Goal: Information Seeking & Learning: Learn about a topic

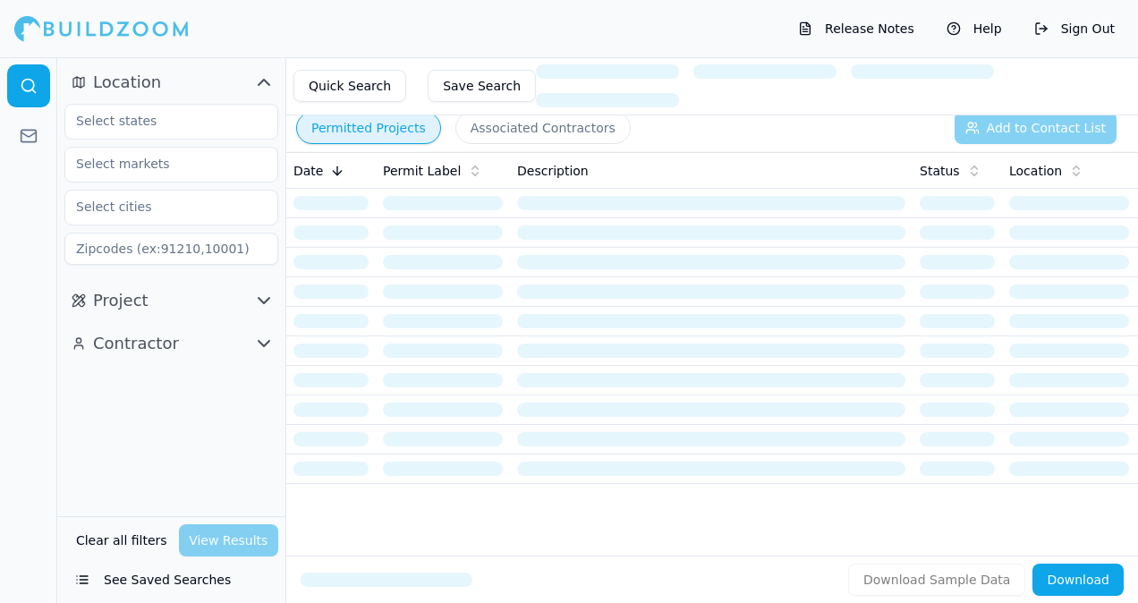
click at [257, 123] on div at bounding box center [171, 121] width 212 height 32
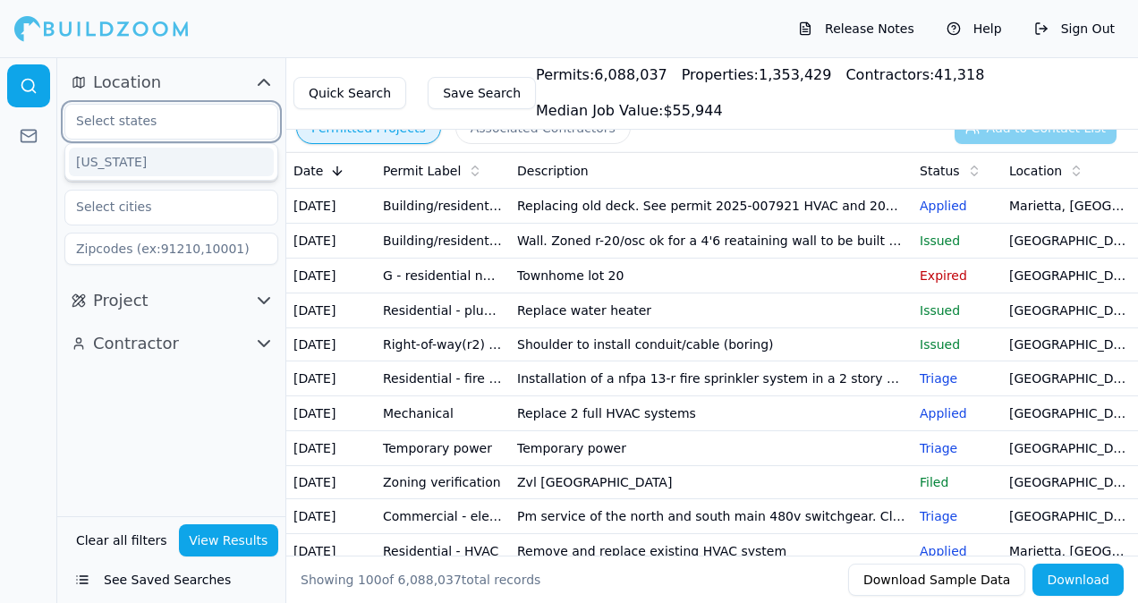
click at [206, 170] on div "[US_STATE]" at bounding box center [171, 162] width 205 height 29
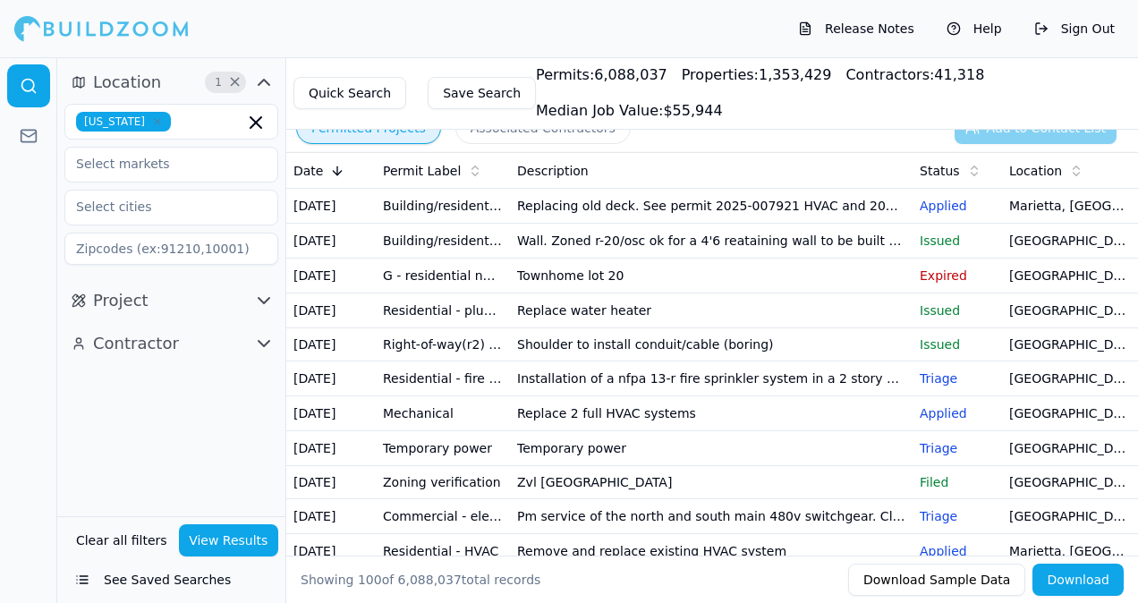
click at [1137, 434] on html "Release Notes Help Sign Out Location 1 × Georgia Project Contractor Clear all f…" at bounding box center [569, 301] width 1138 height 603
drag, startPoint x: 1137, startPoint y: 434, endPoint x: 1131, endPoint y: 460, distance: 26.5
click at [1131, 396] on tr "Oct 9, 2025 Residential - fire sprinkler Installation of a nfpa 13-r fire sprin…" at bounding box center [778, 378] width 984 height 35
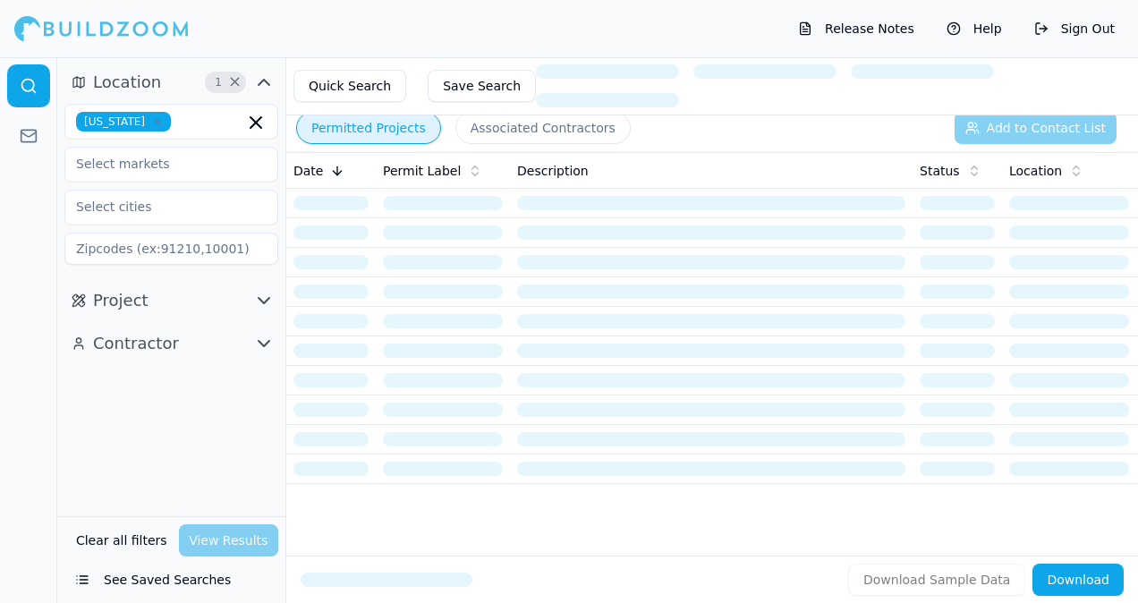
click at [258, 214] on div at bounding box center [171, 207] width 212 height 32
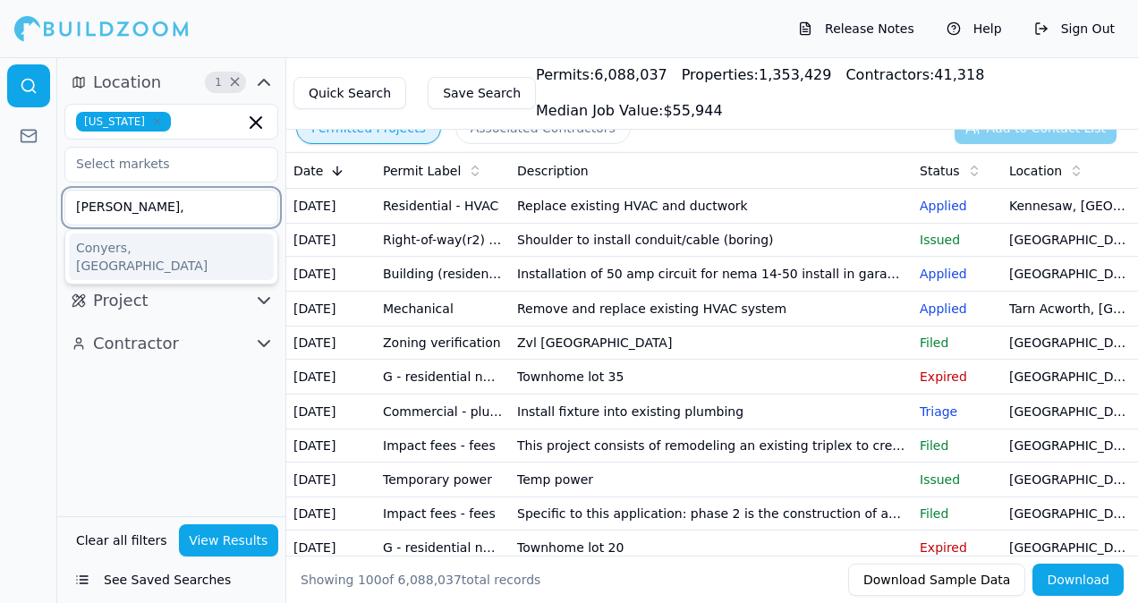
type input "conyers,"
click at [179, 250] on div "Conyers, GA" at bounding box center [171, 256] width 205 height 47
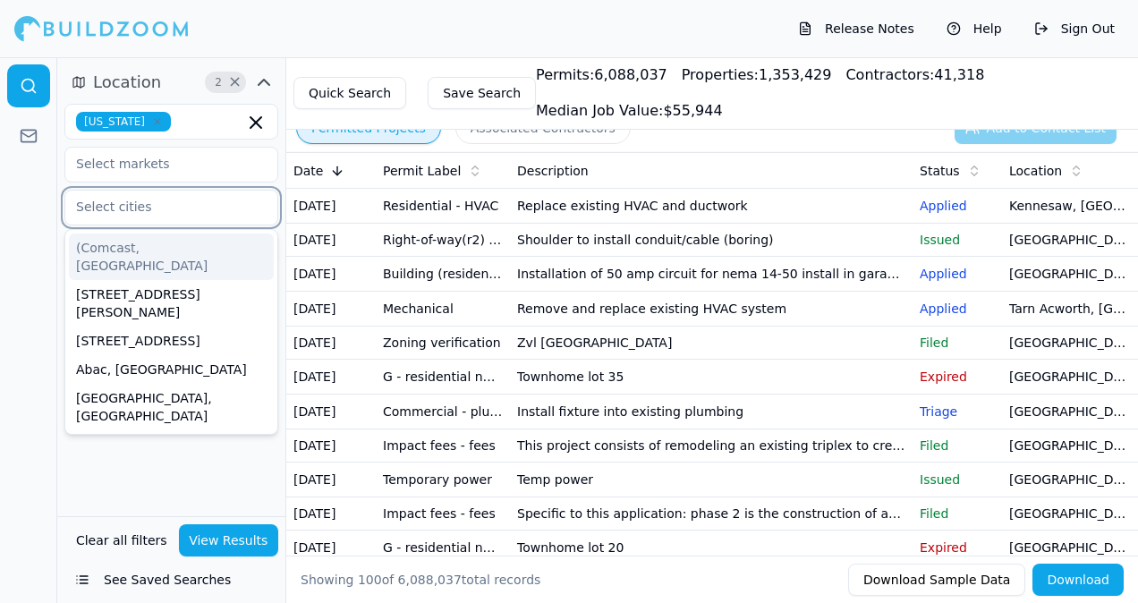
click at [177, 204] on input "text" at bounding box center [160, 207] width 190 height 32
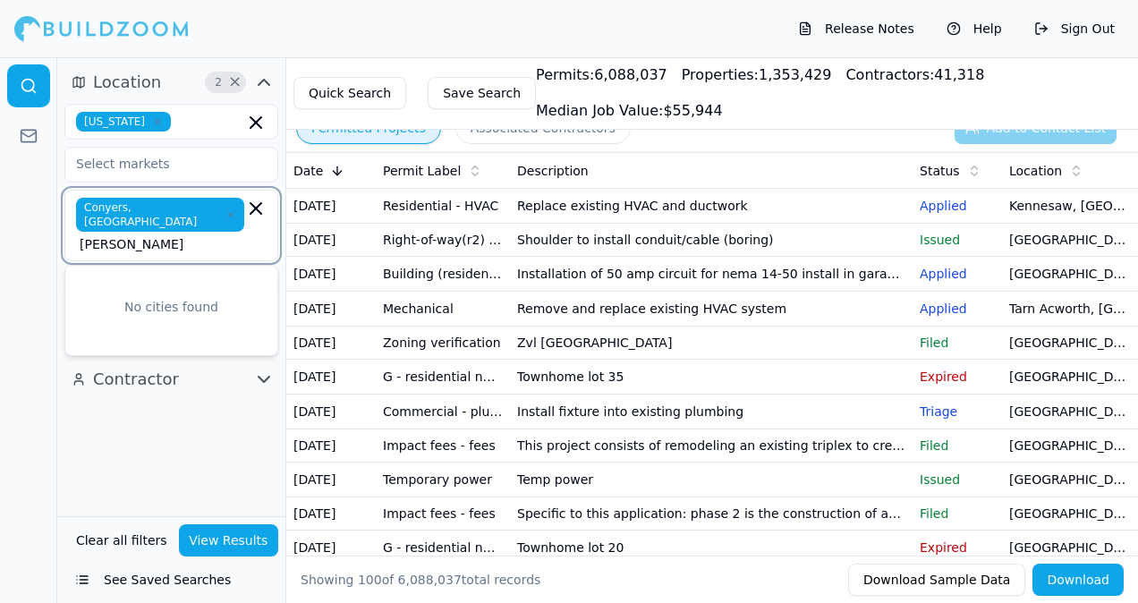
type input "conyers"
click at [261, 208] on icon "button" at bounding box center [255, 208] width 21 height 21
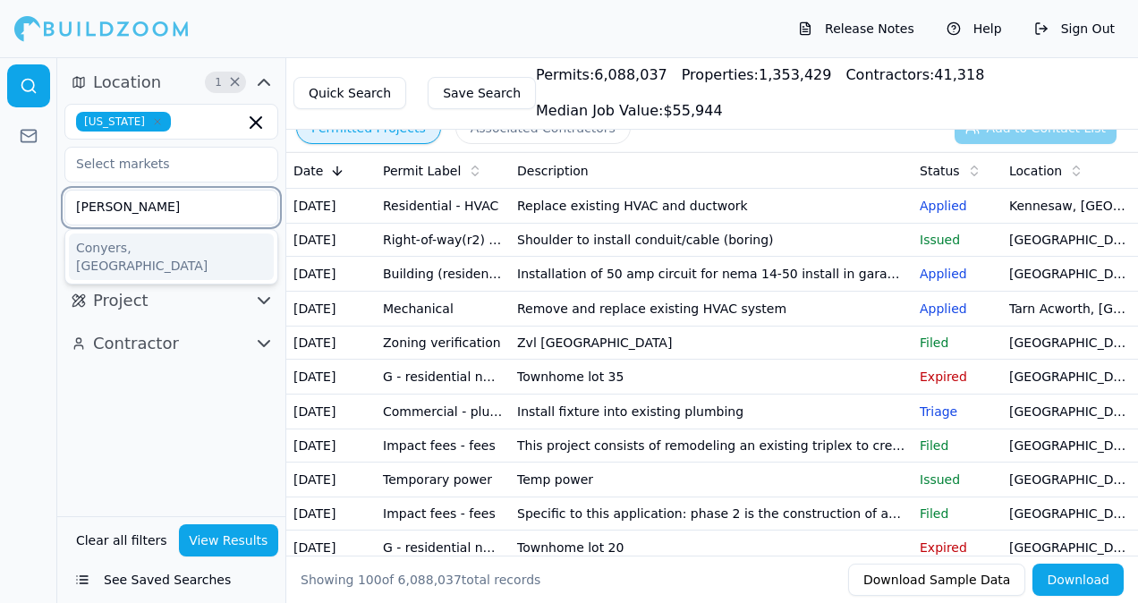
click at [153, 254] on div "Conyers, GA" at bounding box center [171, 256] width 205 height 47
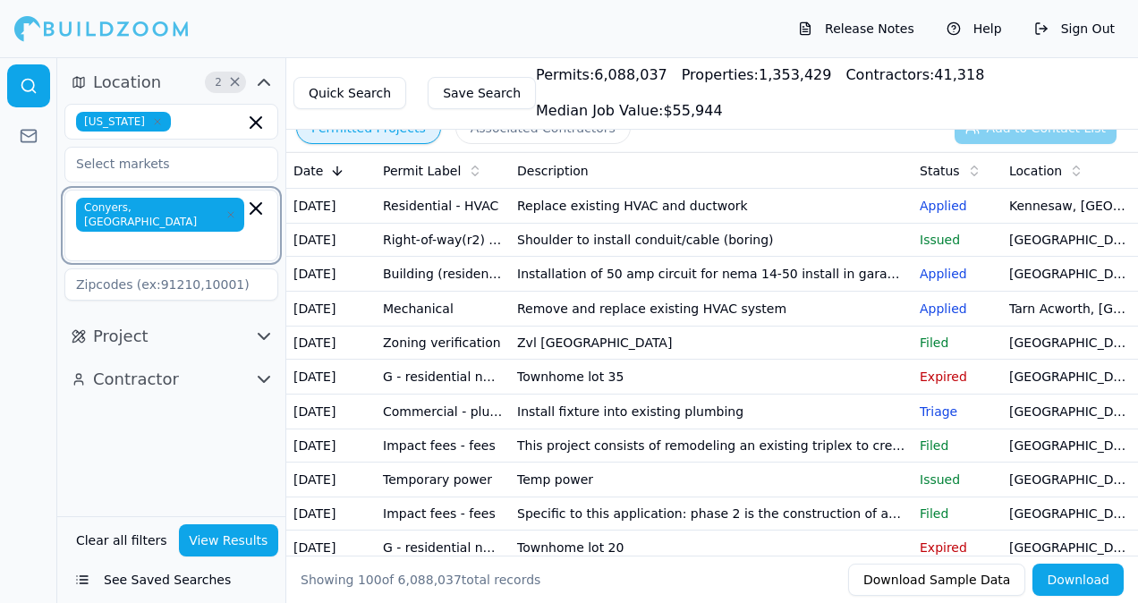
click at [258, 211] on icon "button" at bounding box center [255, 208] width 21 height 21
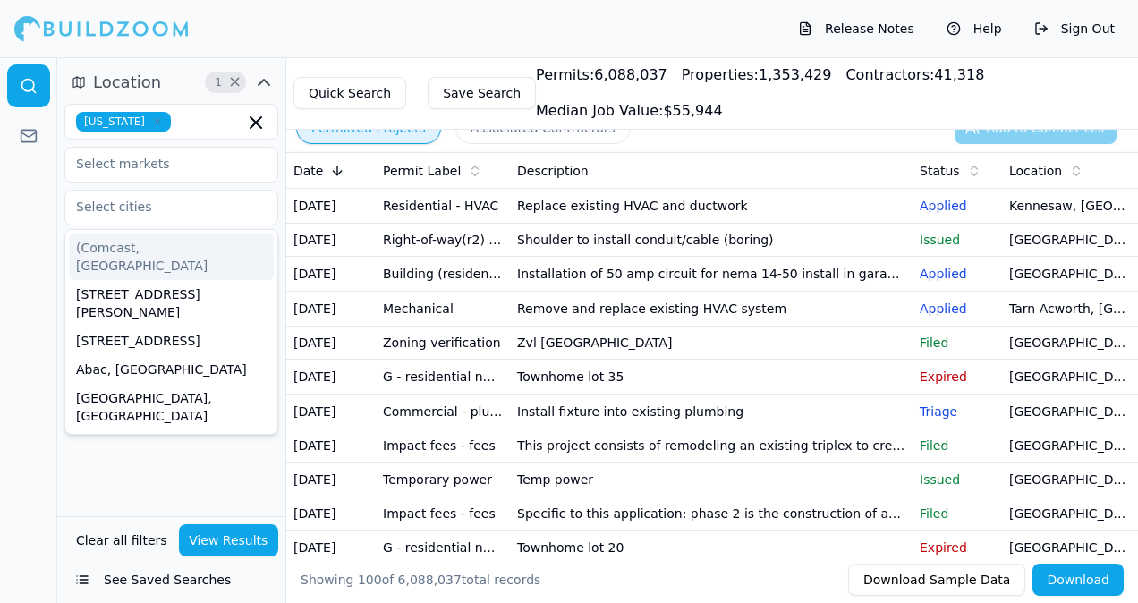
click at [258, 211] on div at bounding box center [171, 207] width 212 height 32
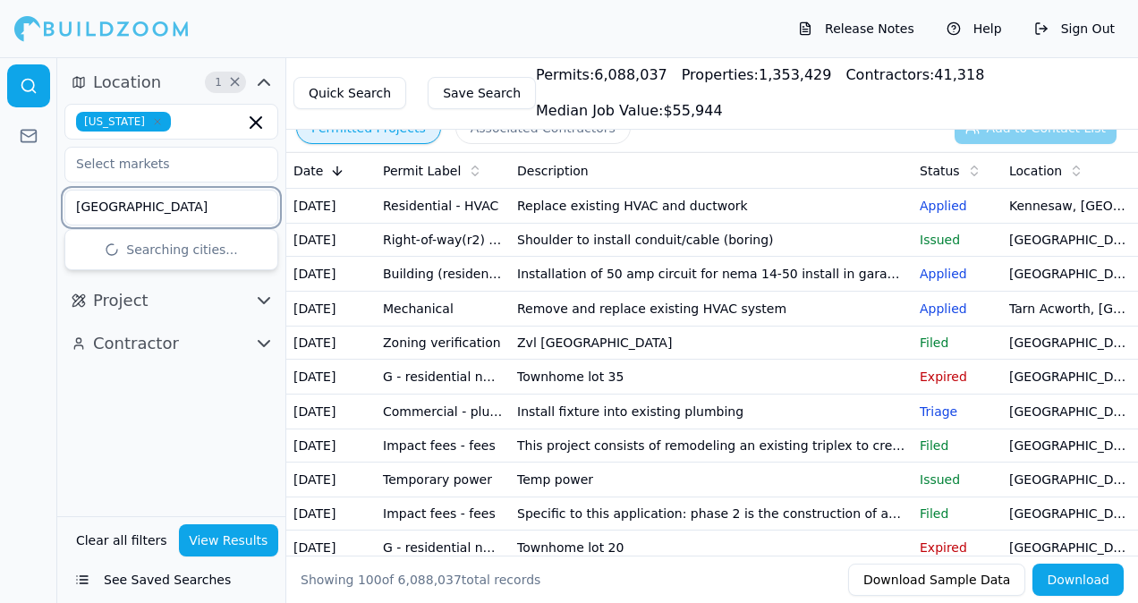
type input "[GEOGRAPHIC_DATA]"
click at [131, 249] on div "[GEOGRAPHIC_DATA], [GEOGRAPHIC_DATA]" at bounding box center [171, 256] width 205 height 47
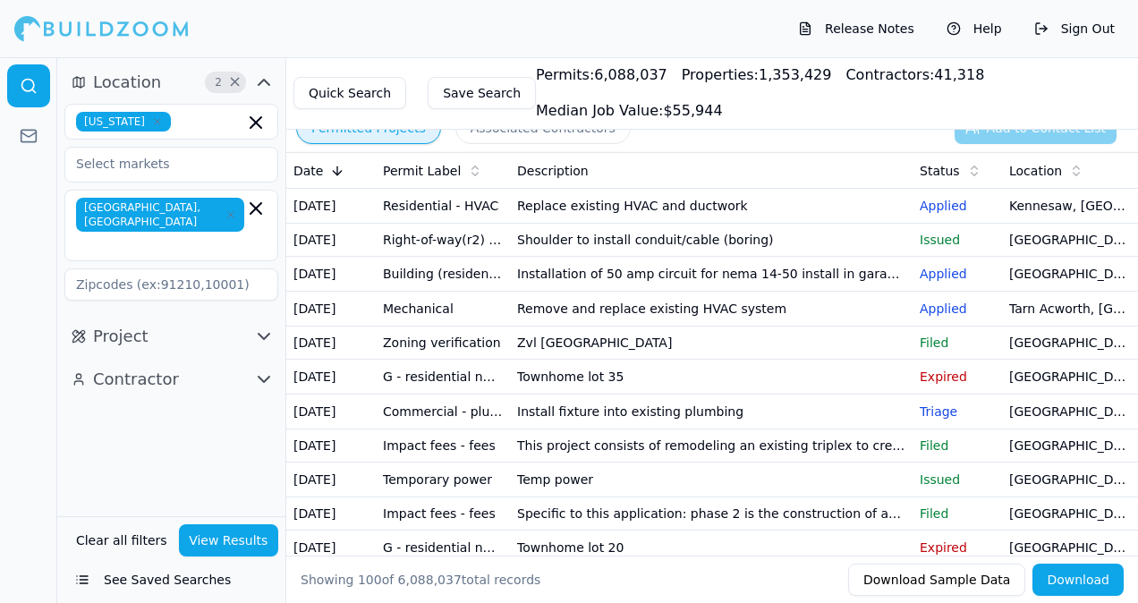
click at [146, 427] on div "Location 2 × Georgia Athens, GA Project Contractor" at bounding box center [171, 286] width 228 height 459
click at [267, 326] on icon "button" at bounding box center [263, 336] width 21 height 21
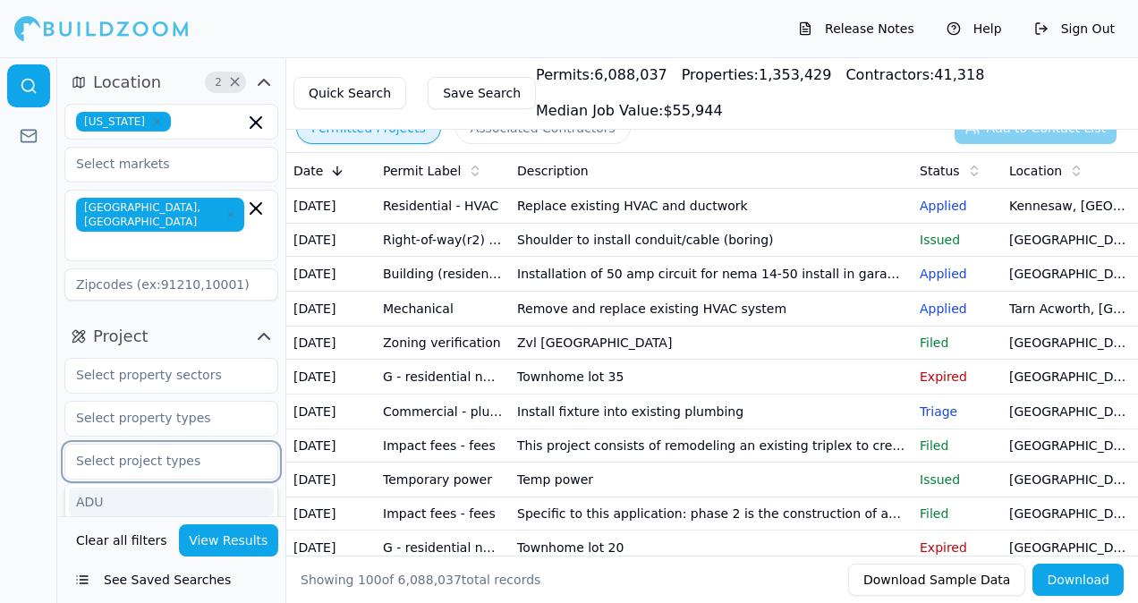
click at [170, 445] on input "text" at bounding box center [160, 461] width 190 height 32
click at [199, 445] on input "text" at bounding box center [160, 461] width 190 height 32
click at [176, 487] on div "ADU" at bounding box center [171, 501] width 205 height 29
click at [252, 452] on icon "button" at bounding box center [255, 462] width 21 height 21
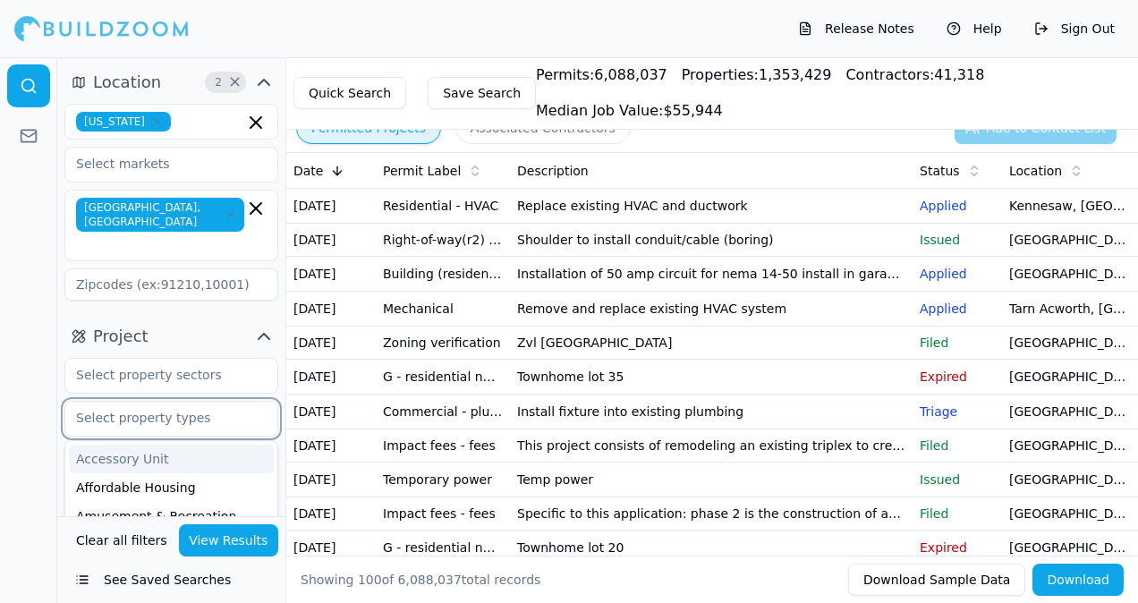
click at [224, 402] on input "text" at bounding box center [160, 418] width 190 height 32
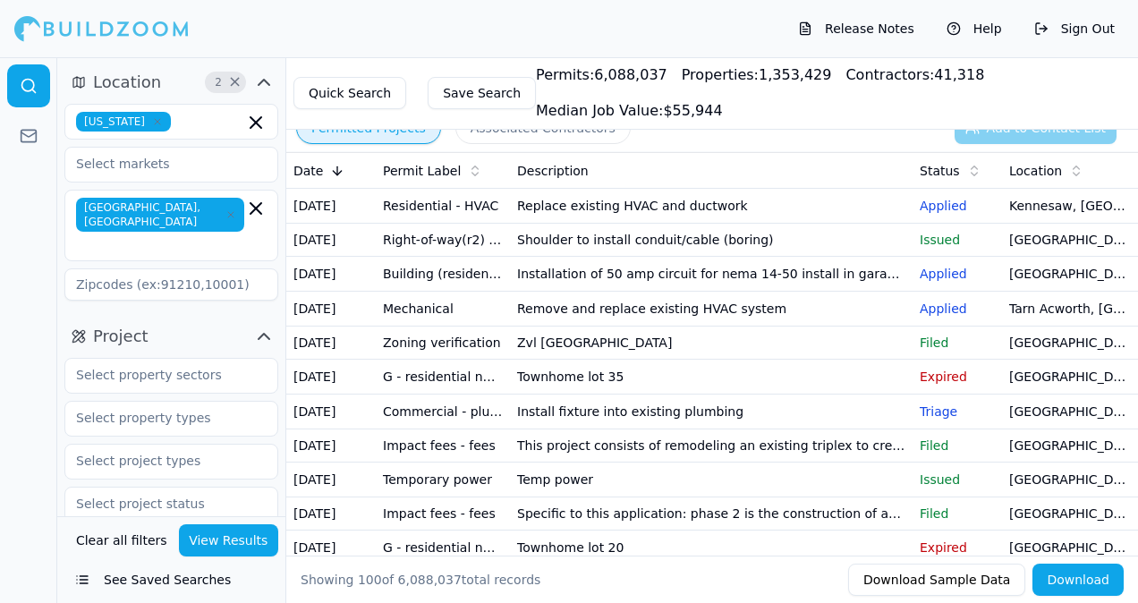
drag, startPoint x: 267, startPoint y: 528, endPoint x: 214, endPoint y: 404, distance: 134.2
click at [214, 404] on div "Location 2 × Georgia Athens, GA Project Select project recency Contractor Clear…" at bounding box center [171, 330] width 228 height 546
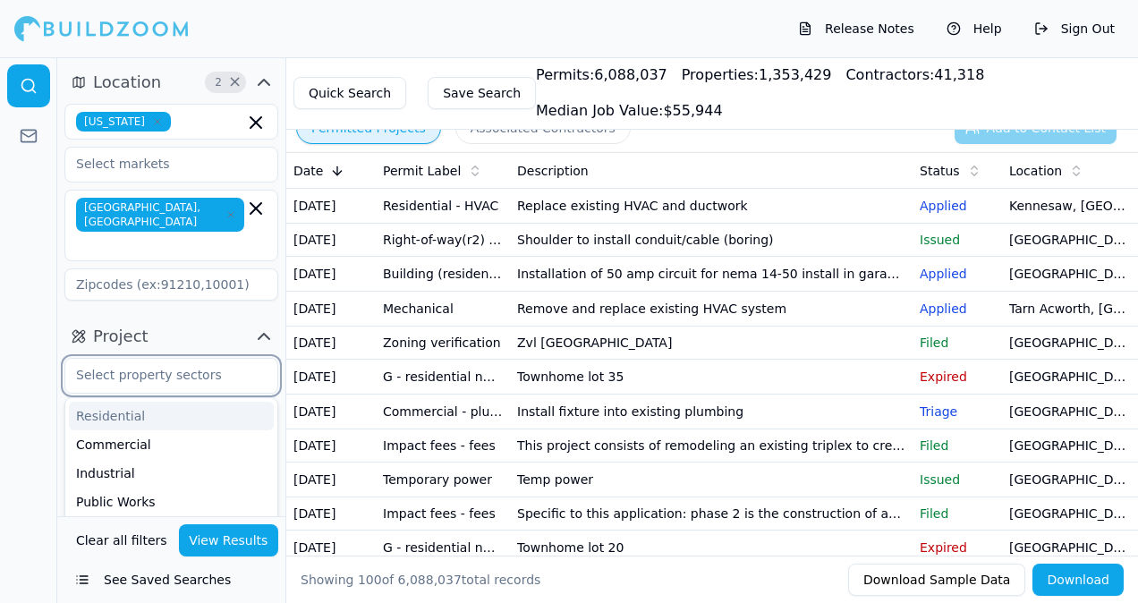
click at [204, 359] on input "text" at bounding box center [160, 375] width 190 height 32
click at [116, 402] on div "Residential" at bounding box center [171, 416] width 205 height 29
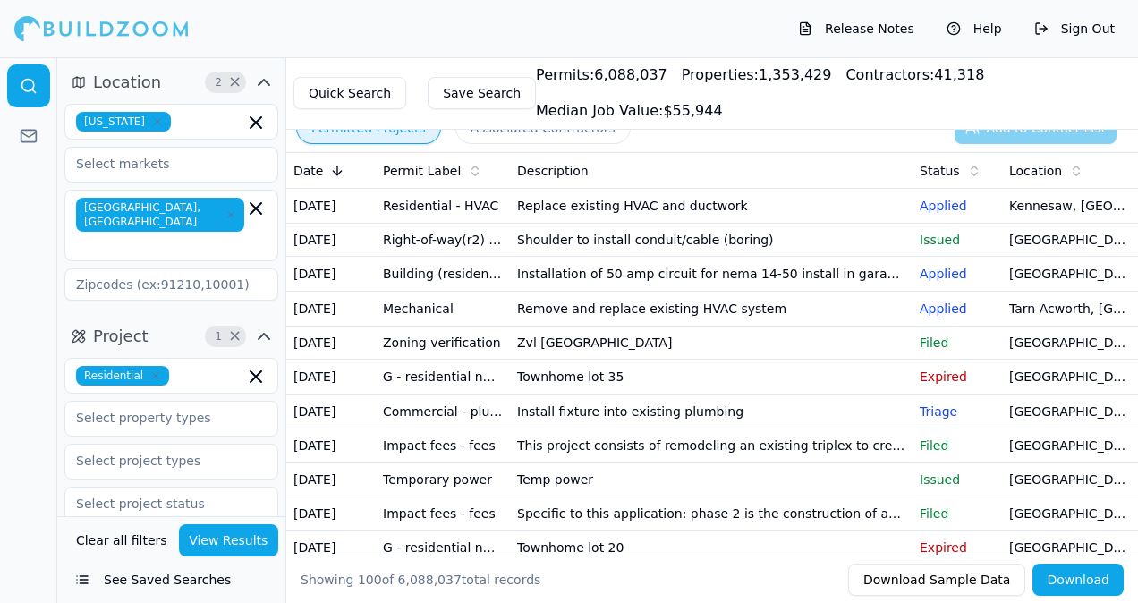
click at [150, 533] on button "Clear all filters" at bounding box center [122, 540] width 100 height 32
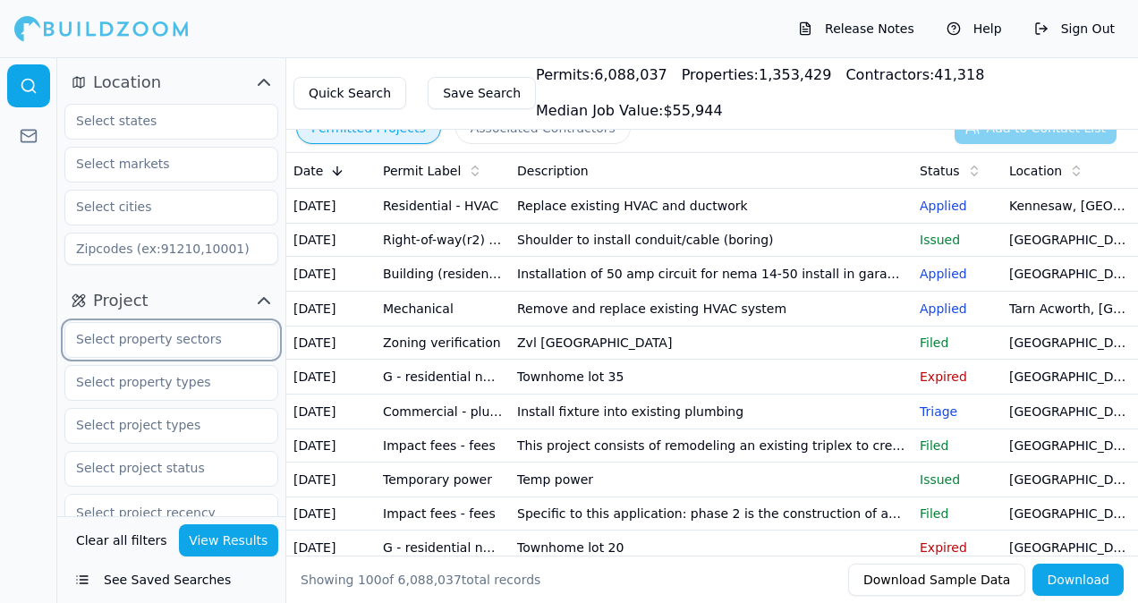
click at [213, 335] on input "text" at bounding box center [160, 339] width 190 height 32
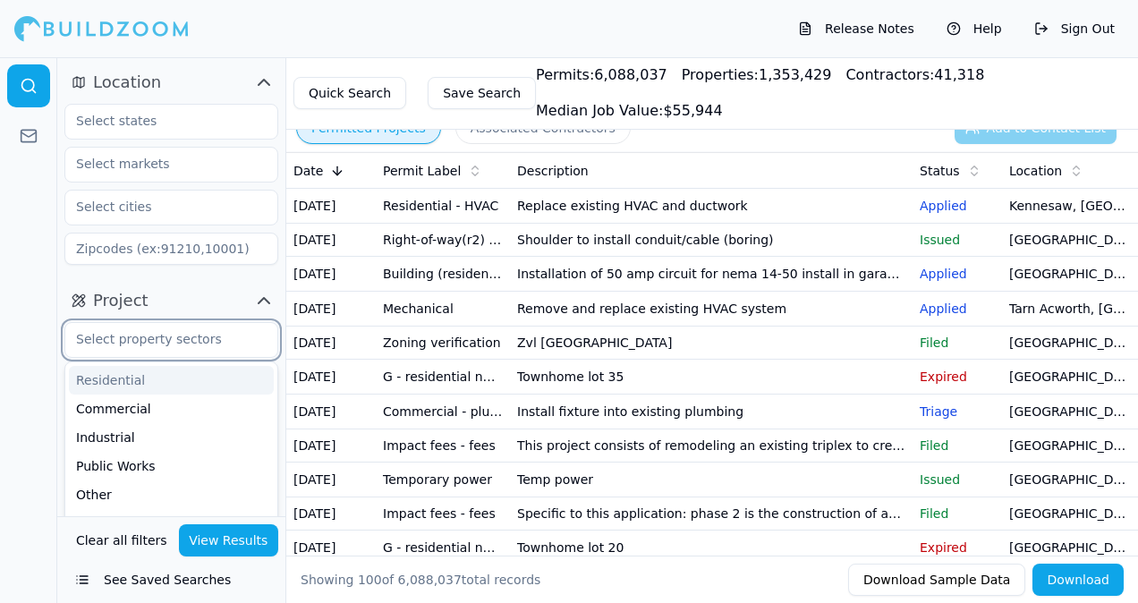
click at [123, 373] on div "Residential" at bounding box center [171, 380] width 205 height 29
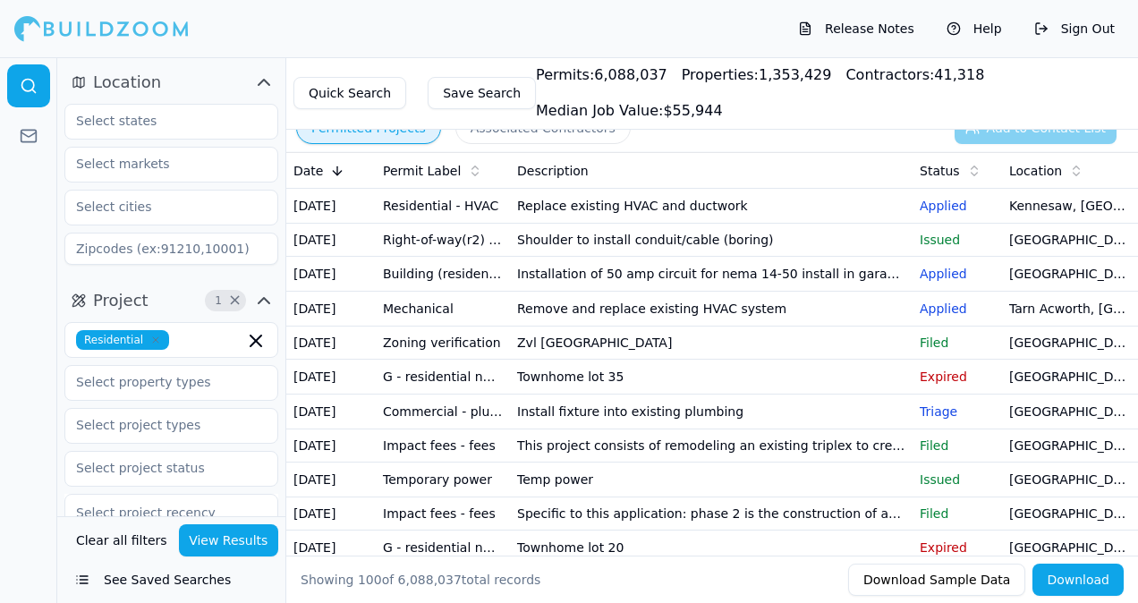
click at [206, 540] on button "View Results" at bounding box center [229, 540] width 100 height 32
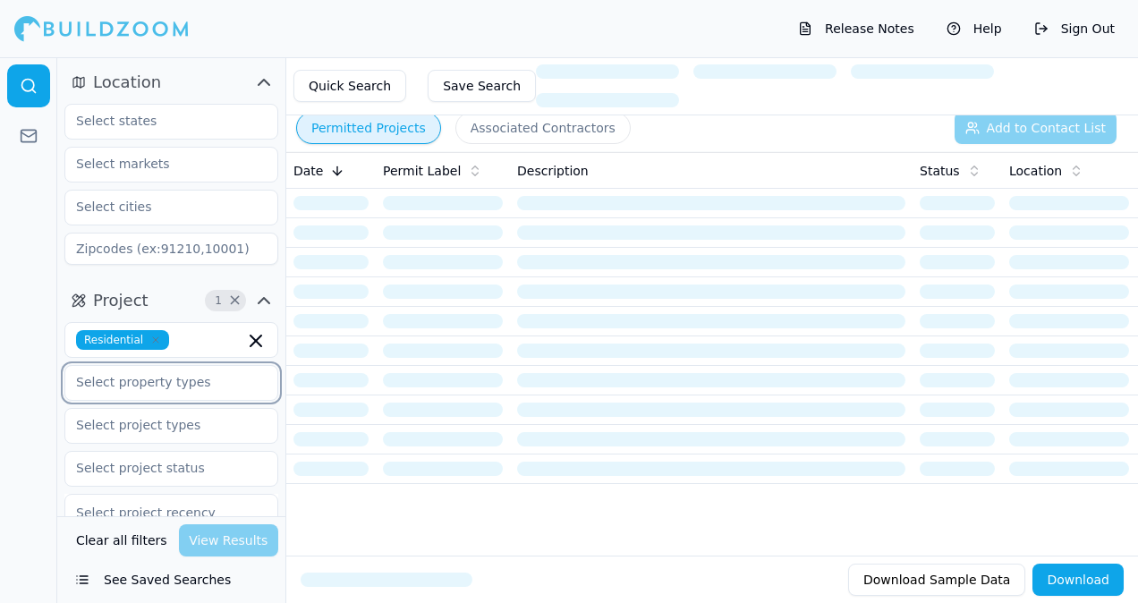
click at [144, 385] on input "text" at bounding box center [160, 382] width 190 height 32
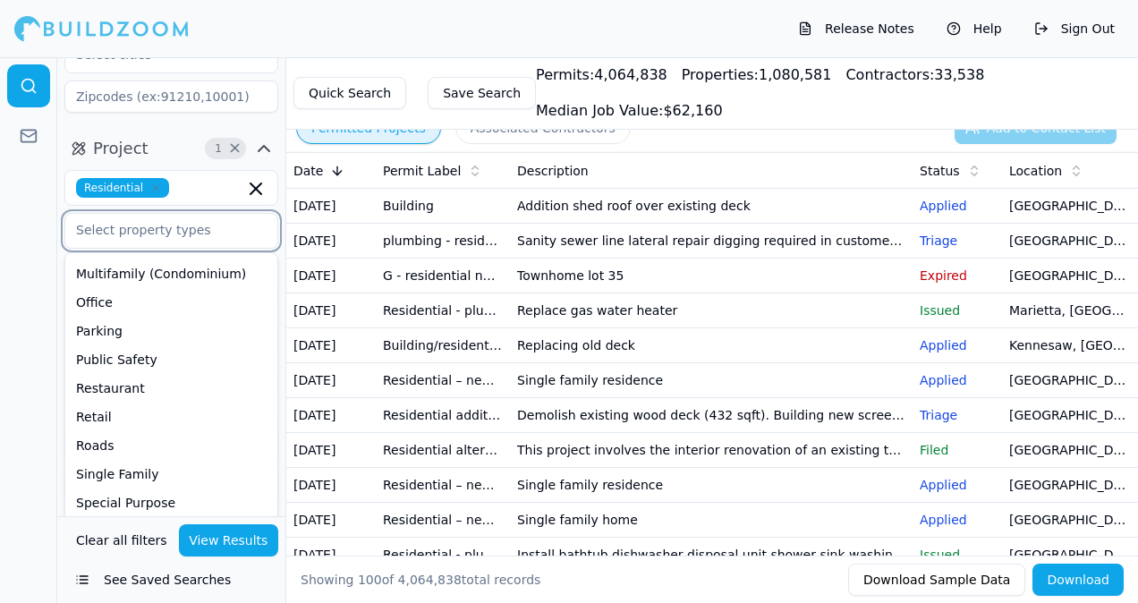
scroll to position [427, 0]
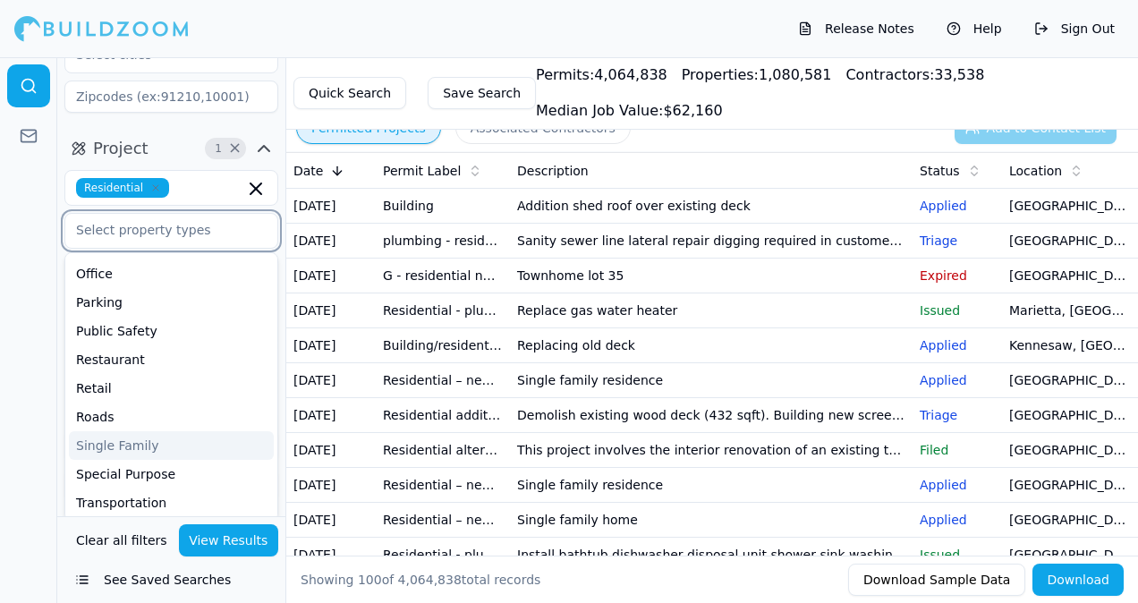
click at [128, 442] on div "Single Family" at bounding box center [171, 445] width 205 height 29
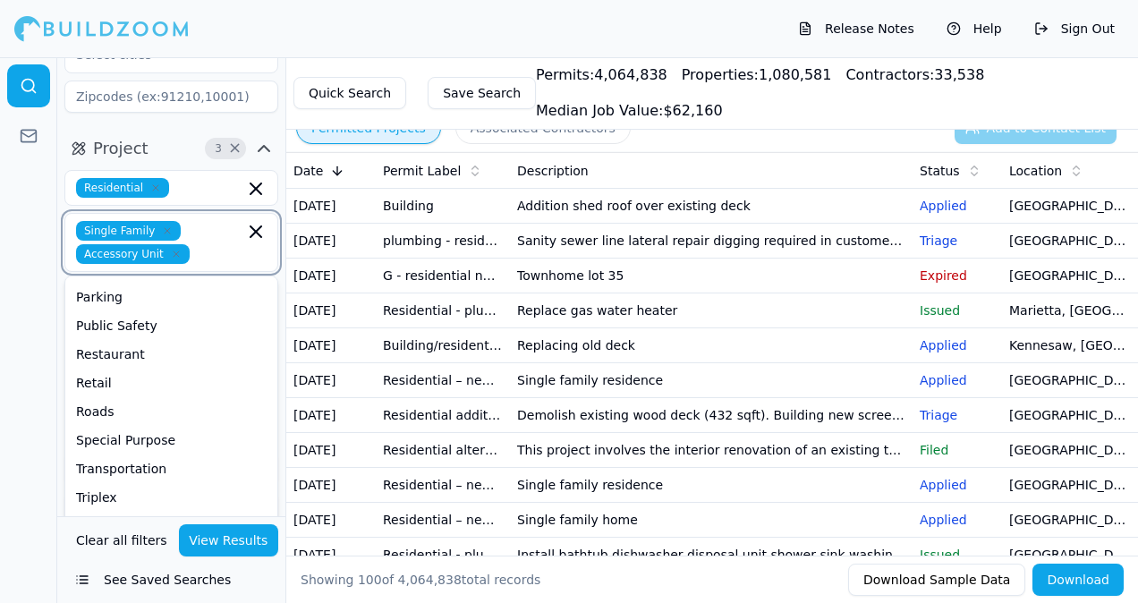
scroll to position [398, 0]
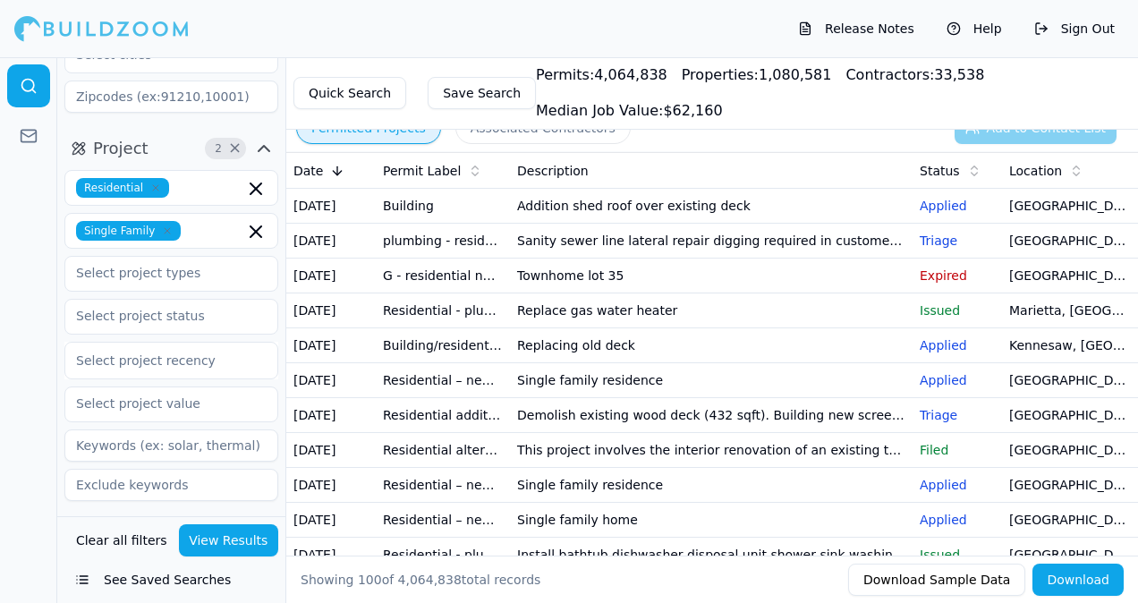
click at [18, 517] on div at bounding box center [28, 330] width 57 height 546
click at [163, 276] on input "text" at bounding box center [160, 273] width 190 height 32
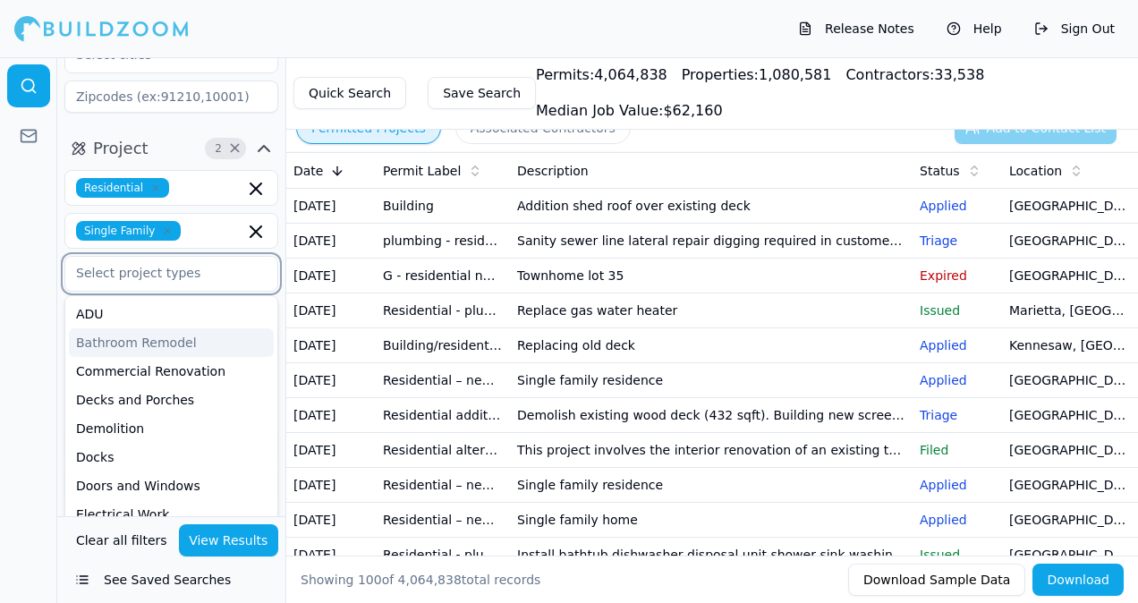
click at [163, 276] on input "text" at bounding box center [160, 273] width 190 height 32
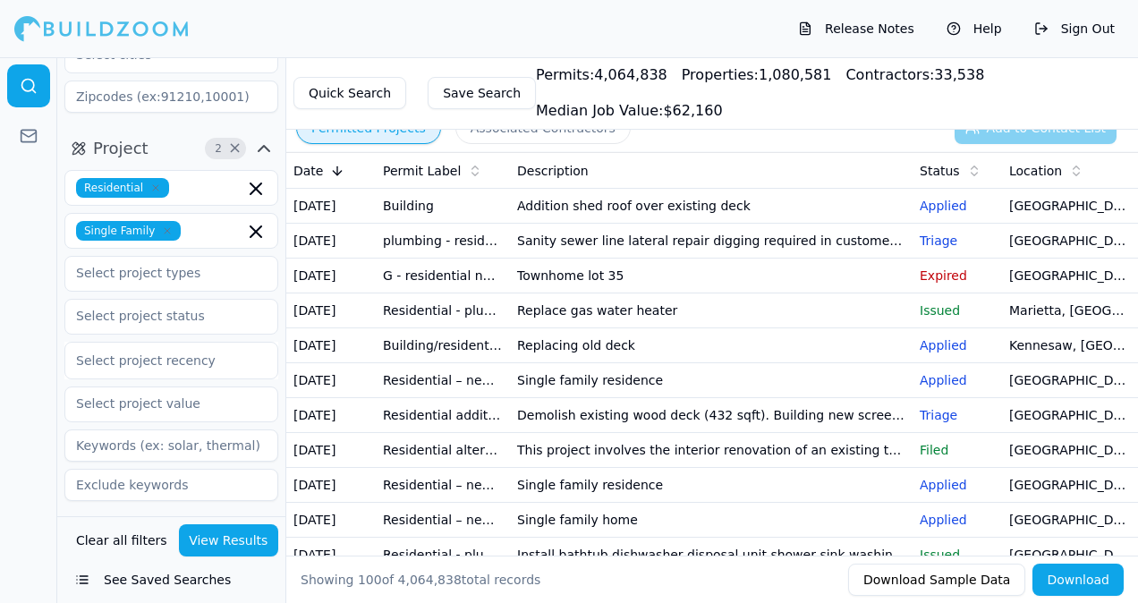
click at [12, 340] on div at bounding box center [28, 330] width 57 height 546
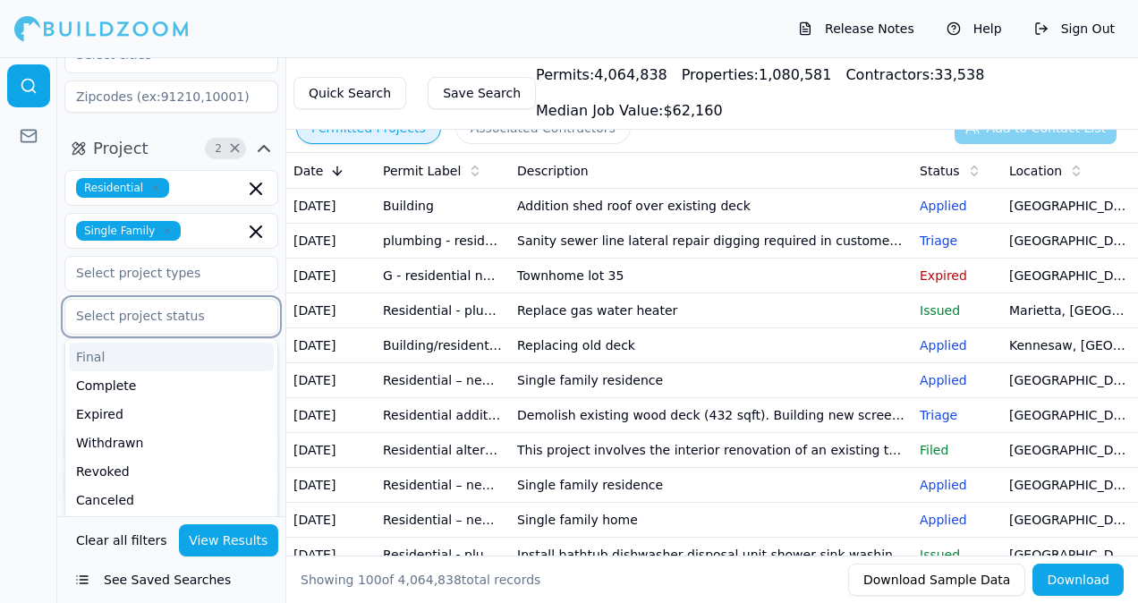
click at [139, 326] on input "text" at bounding box center [160, 316] width 190 height 32
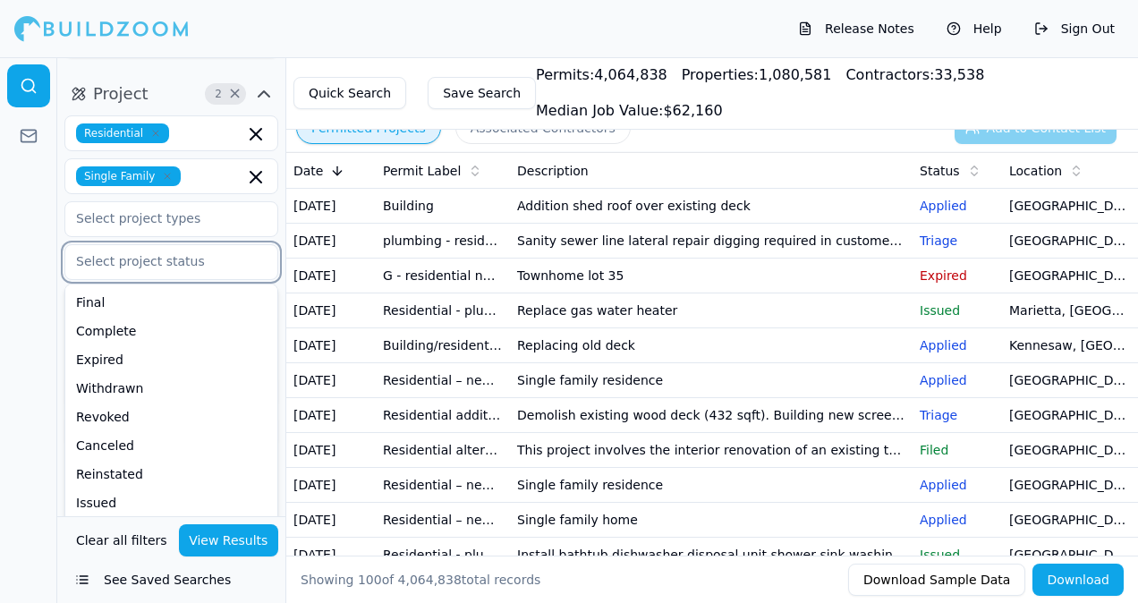
scroll to position [235, 0]
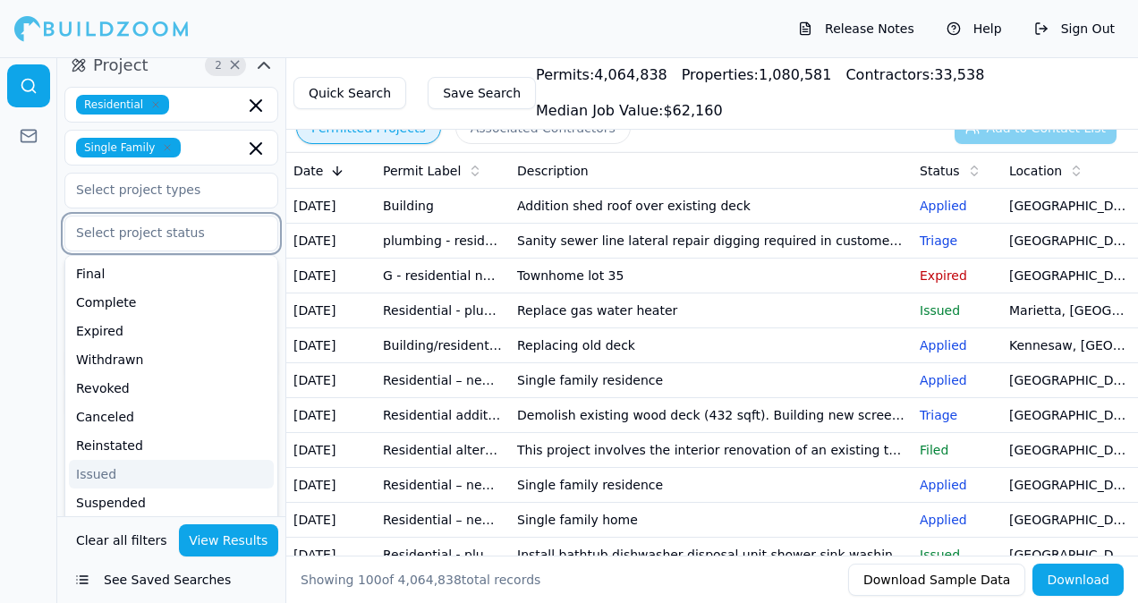
click at [117, 472] on div "Issued" at bounding box center [171, 474] width 205 height 29
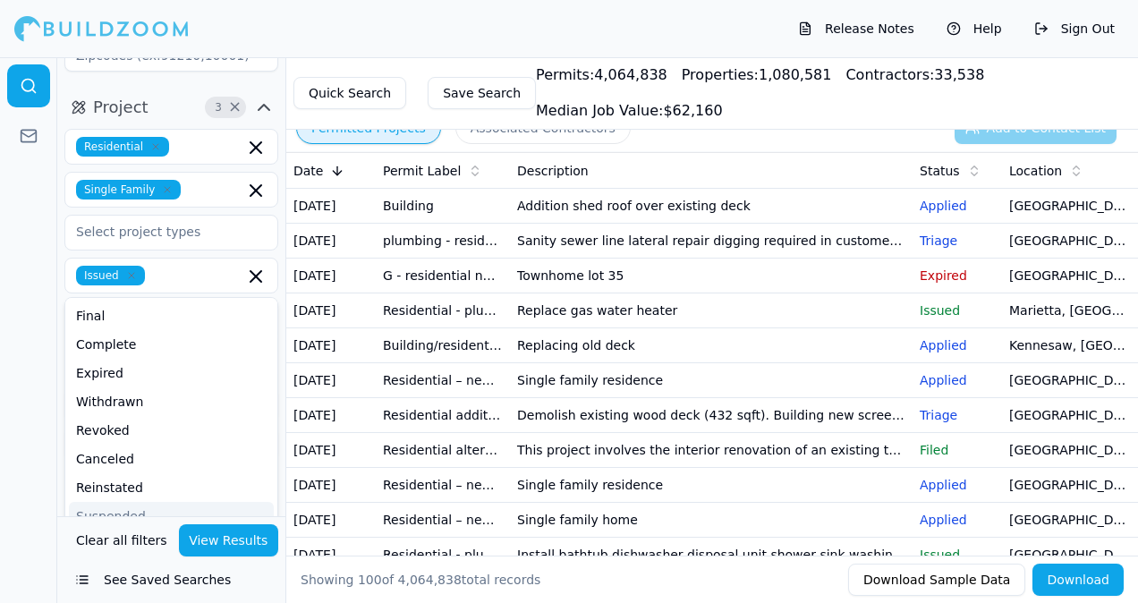
click at [23, 489] on div at bounding box center [28, 330] width 57 height 546
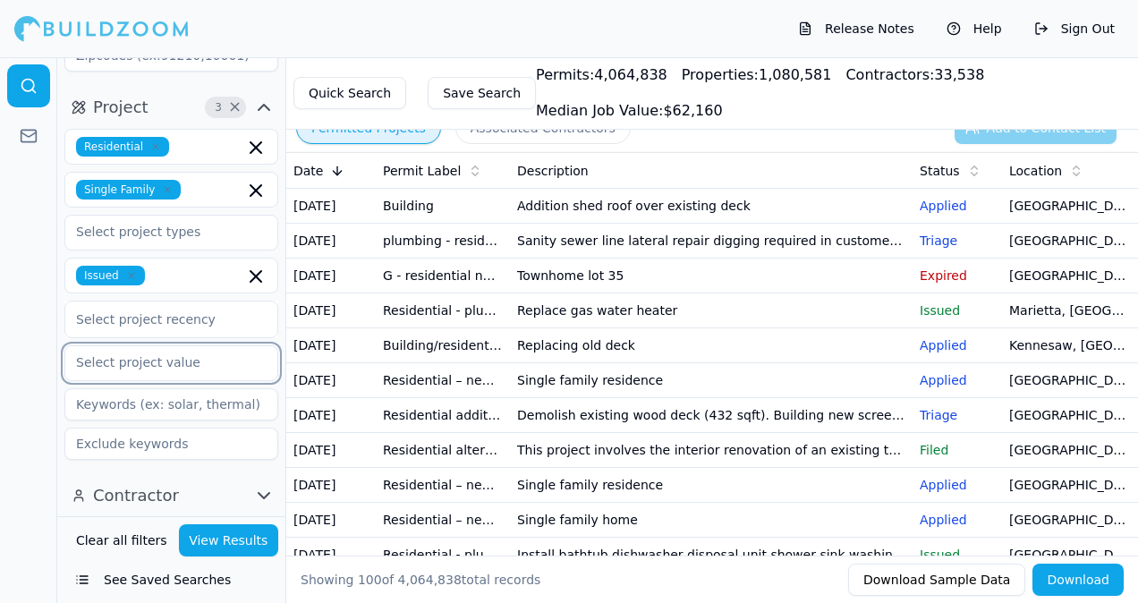
scroll to position [235, 0]
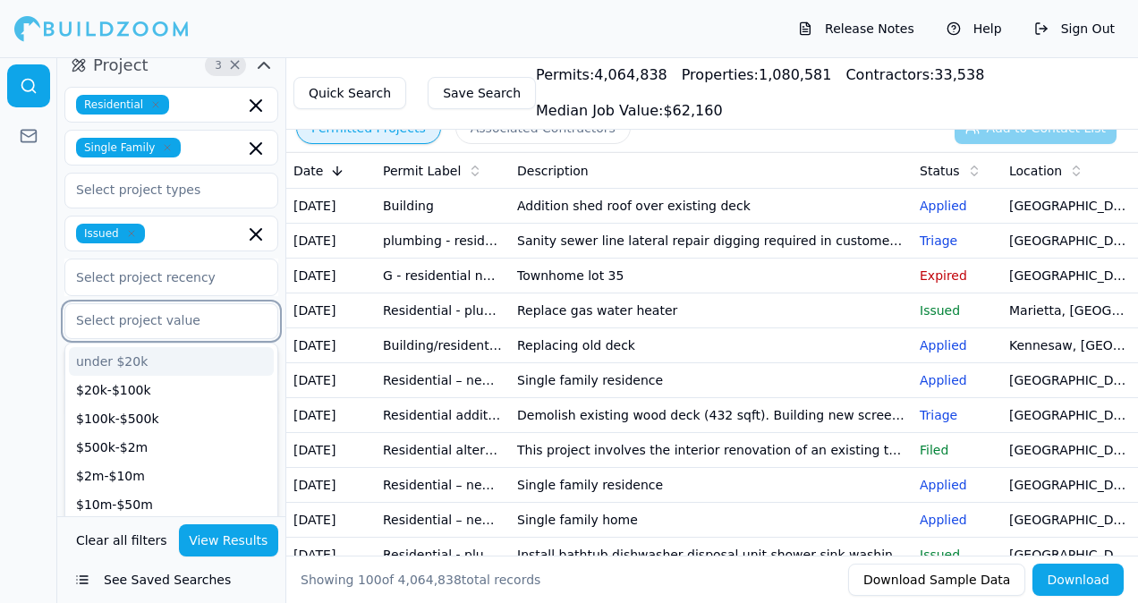
click at [225, 339] on div "under $20k $20k-$100k $100k-$500k $500k-$2m $2m-$10m $10m-$50m over $50m unpric…" at bounding box center [171, 321] width 214 height 36
click at [150, 419] on div "$100k-$500k" at bounding box center [171, 418] width 205 height 29
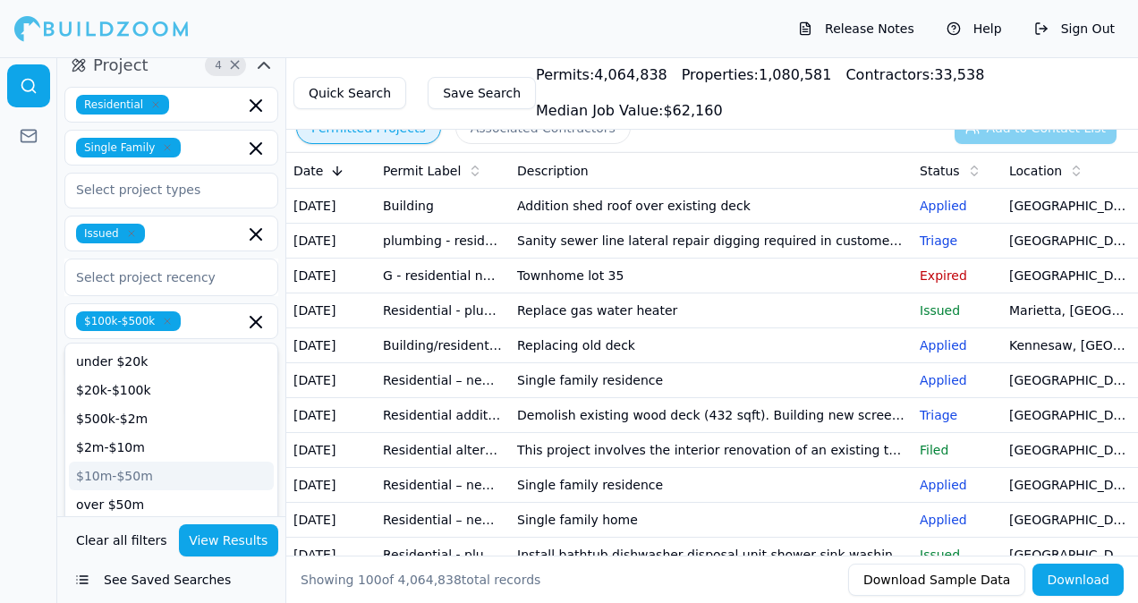
scroll to position [193, 0]
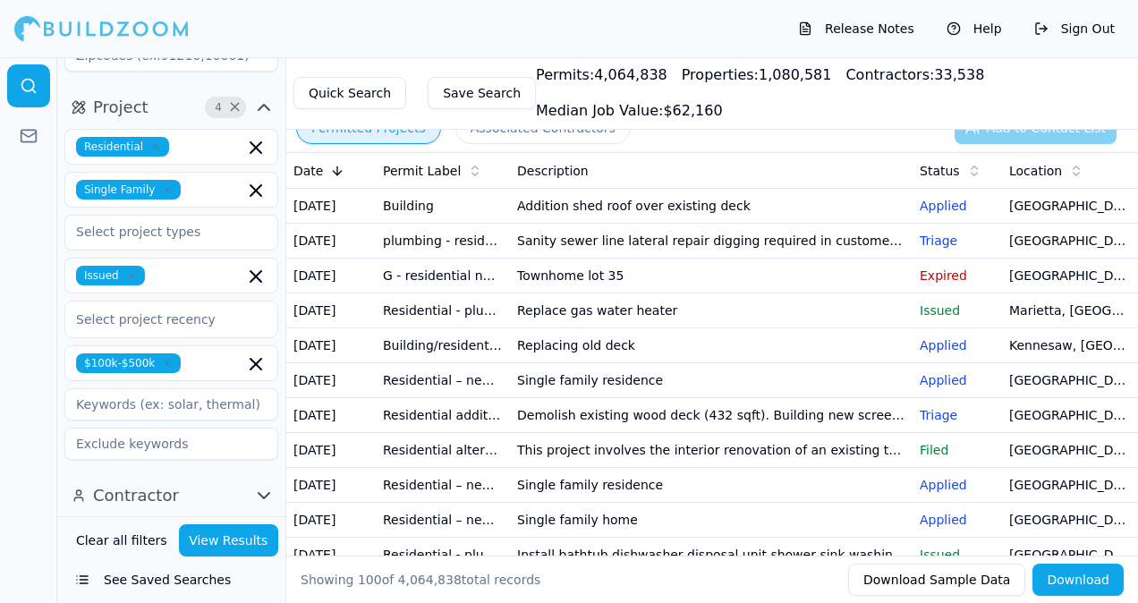
click at [34, 470] on div at bounding box center [28, 330] width 57 height 546
click at [267, 492] on icon "button" at bounding box center [263, 495] width 21 height 21
click at [123, 496] on span "Contractor" at bounding box center [136, 495] width 86 height 25
click at [267, 491] on icon "button" at bounding box center [263, 495] width 21 height 21
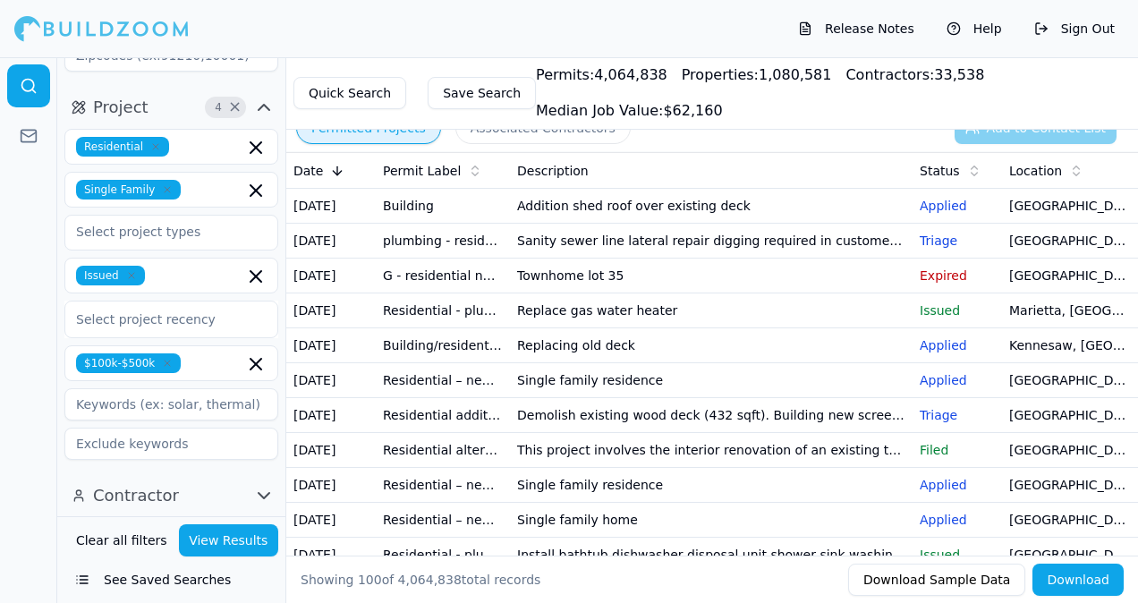
click at [267, 491] on icon "button" at bounding box center [263, 495] width 21 height 21
drag, startPoint x: 129, startPoint y: 474, endPoint x: 21, endPoint y: 469, distance: 108.4
click at [21, 469] on div at bounding box center [28, 330] width 57 height 546
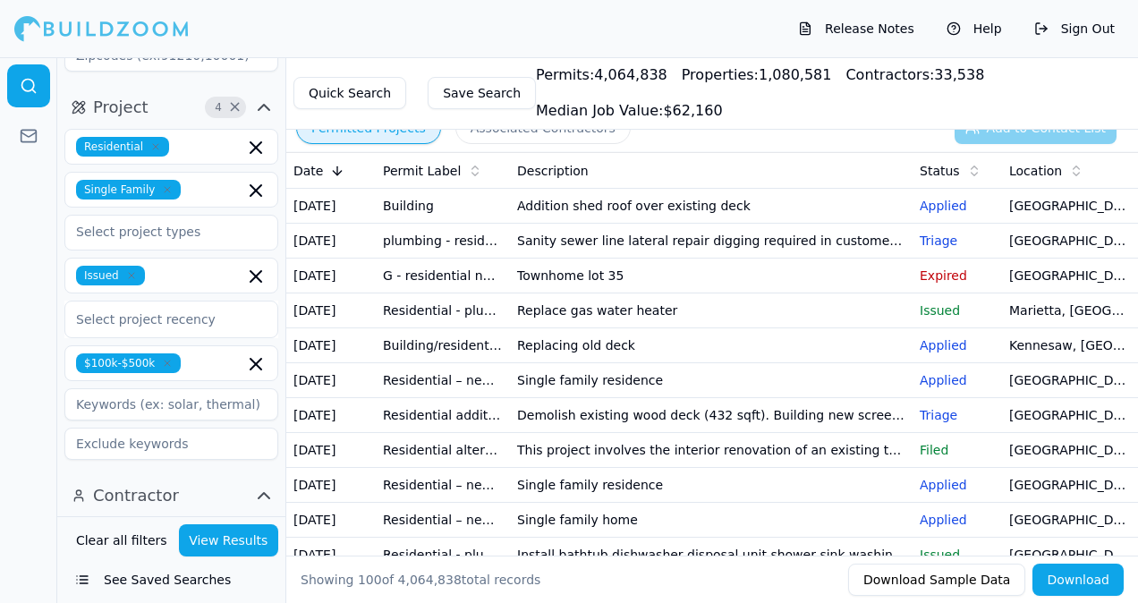
click at [240, 543] on button "View Results" at bounding box center [229, 540] width 100 height 32
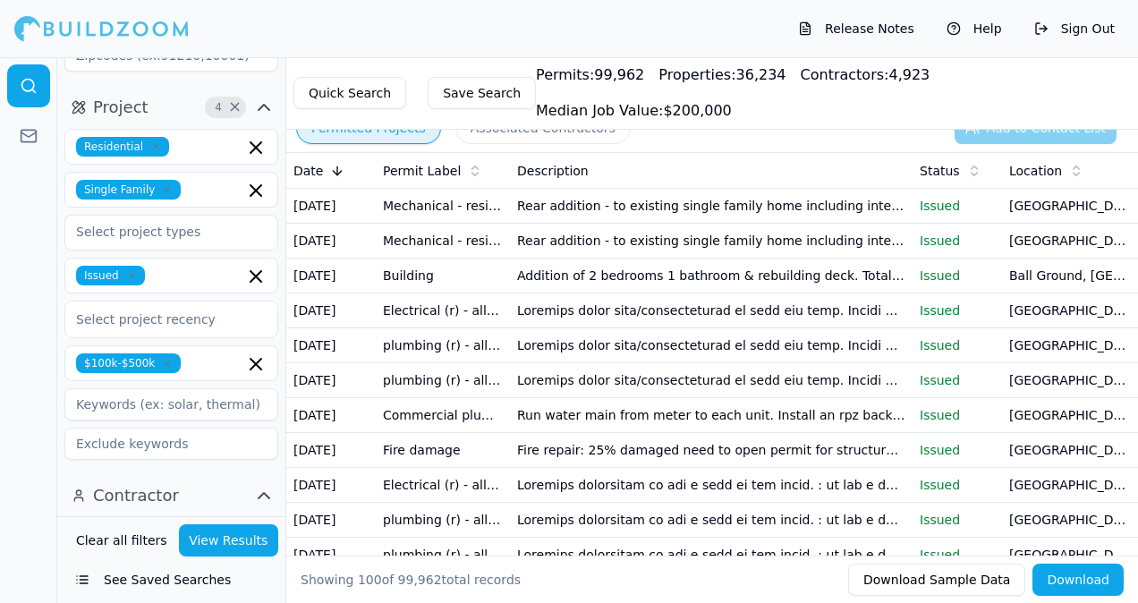
click at [266, 100] on icon "button" at bounding box center [263, 107] width 21 height 21
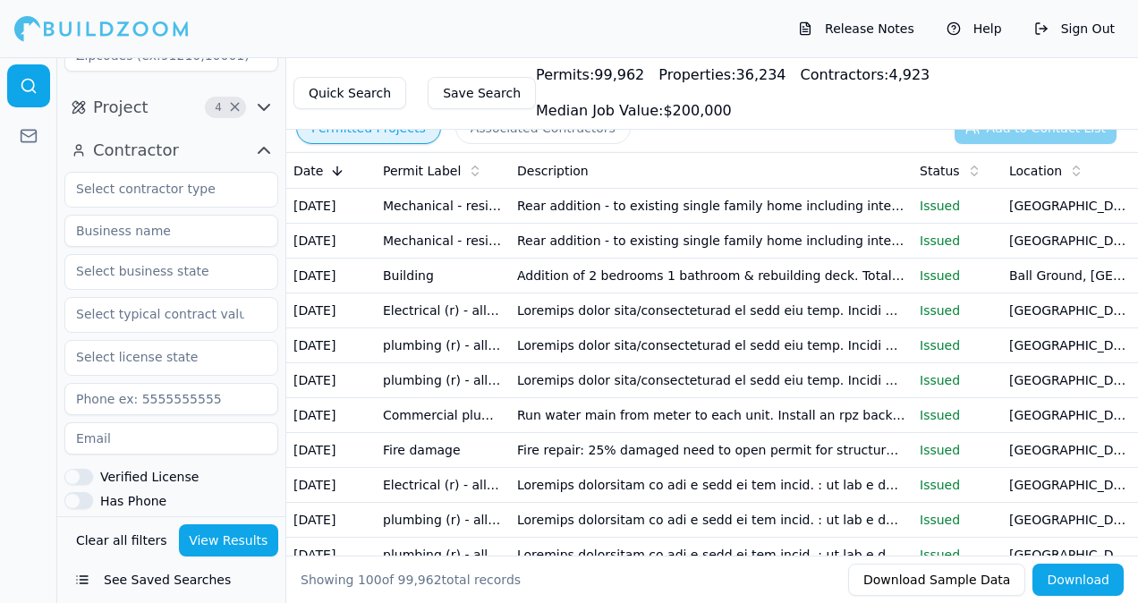
click at [266, 100] on icon "button" at bounding box center [263, 107] width 21 height 21
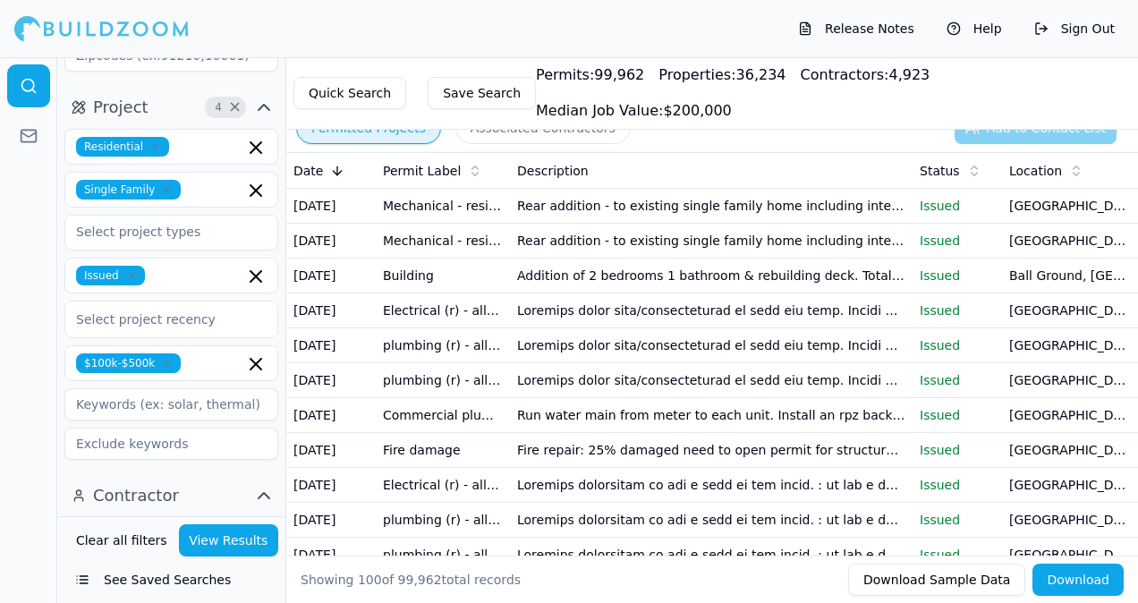
click at [266, 100] on icon "button" at bounding box center [263, 107] width 21 height 21
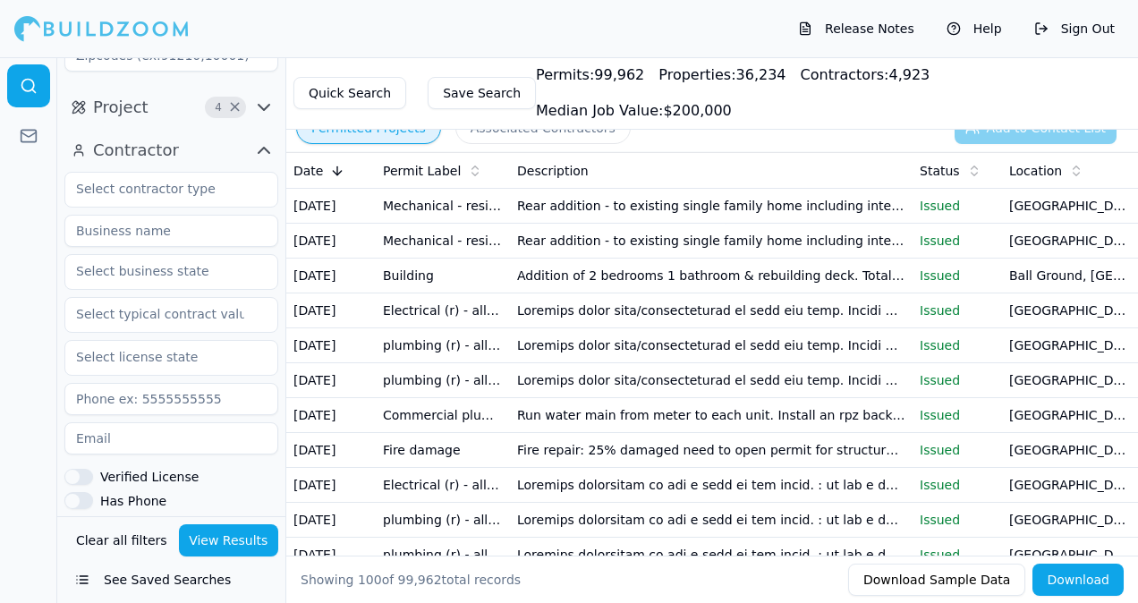
click at [266, 100] on icon "button" at bounding box center [263, 107] width 21 height 21
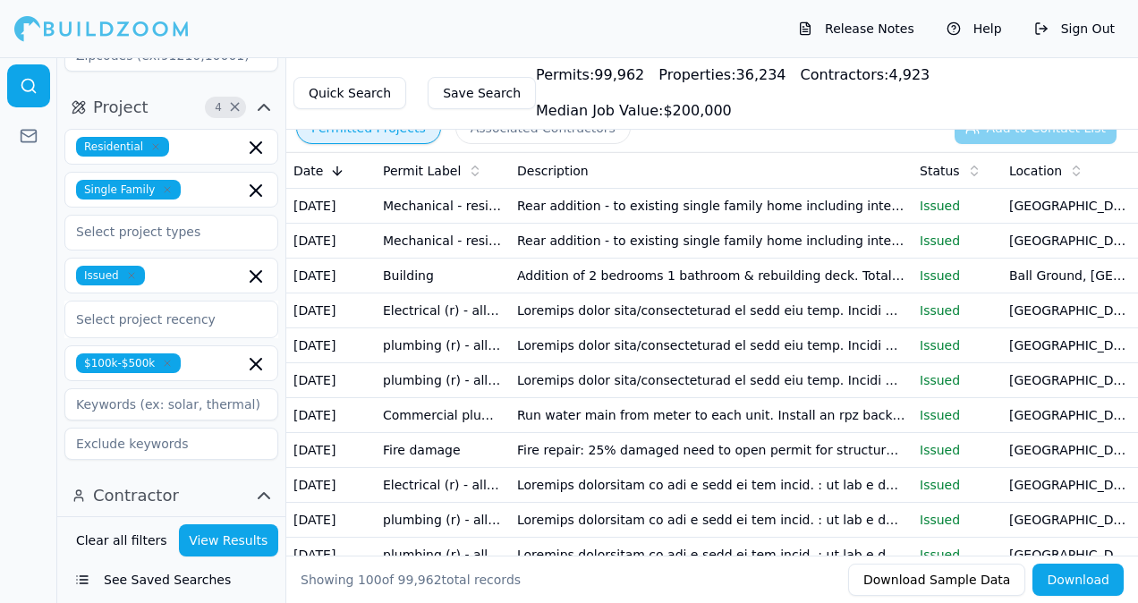
click at [266, 100] on icon "button" at bounding box center [263, 107] width 21 height 21
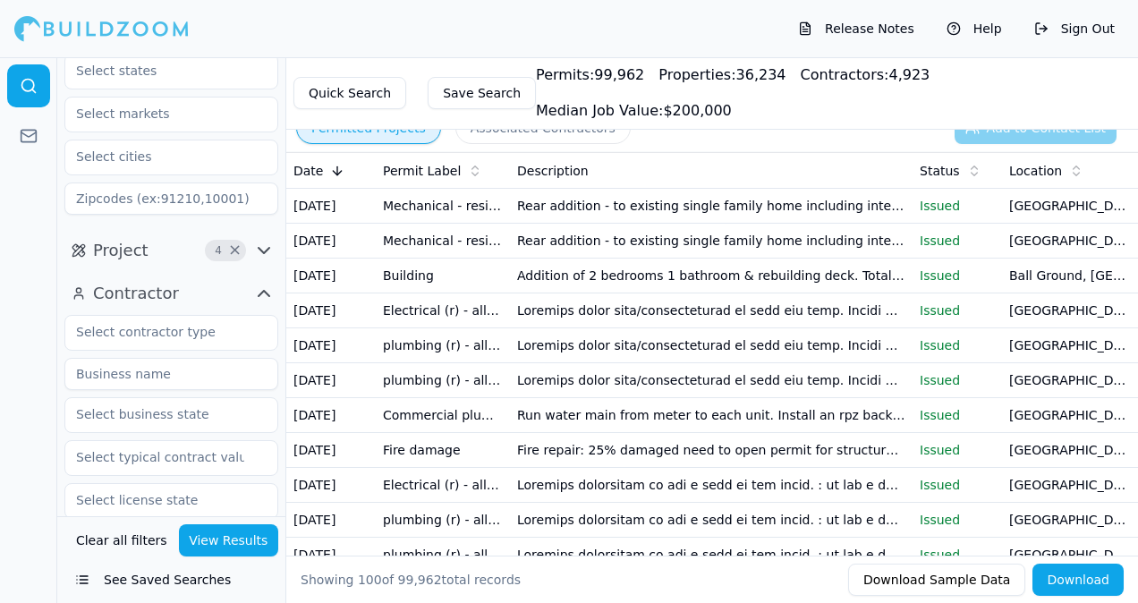
scroll to position [14, 0]
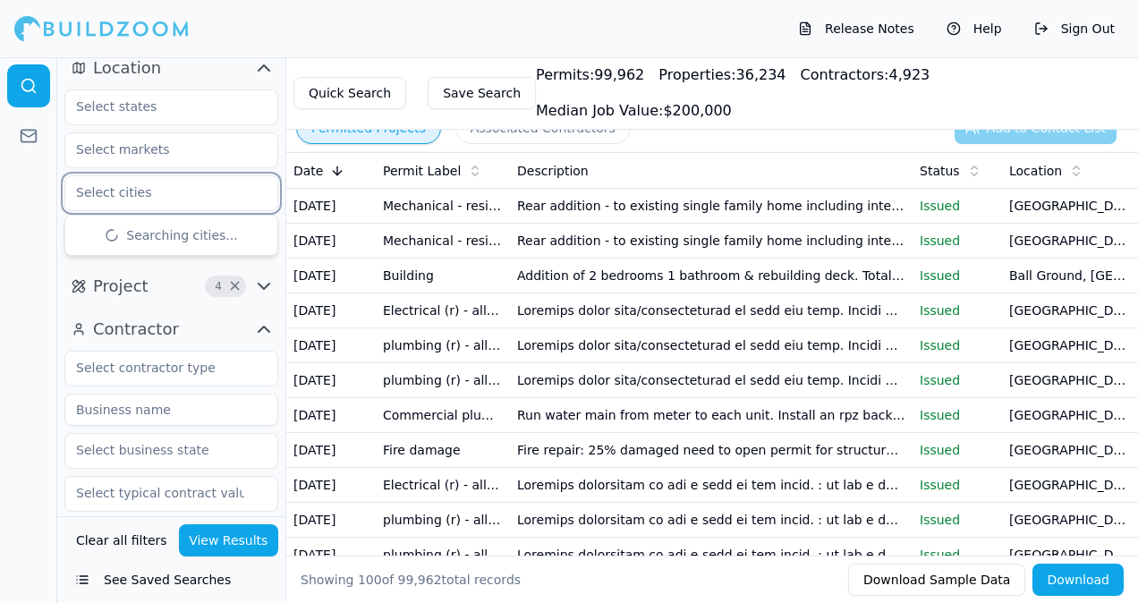
click at [173, 196] on input "text" at bounding box center [160, 192] width 190 height 32
type input "[GEOGRAPHIC_DATA]"
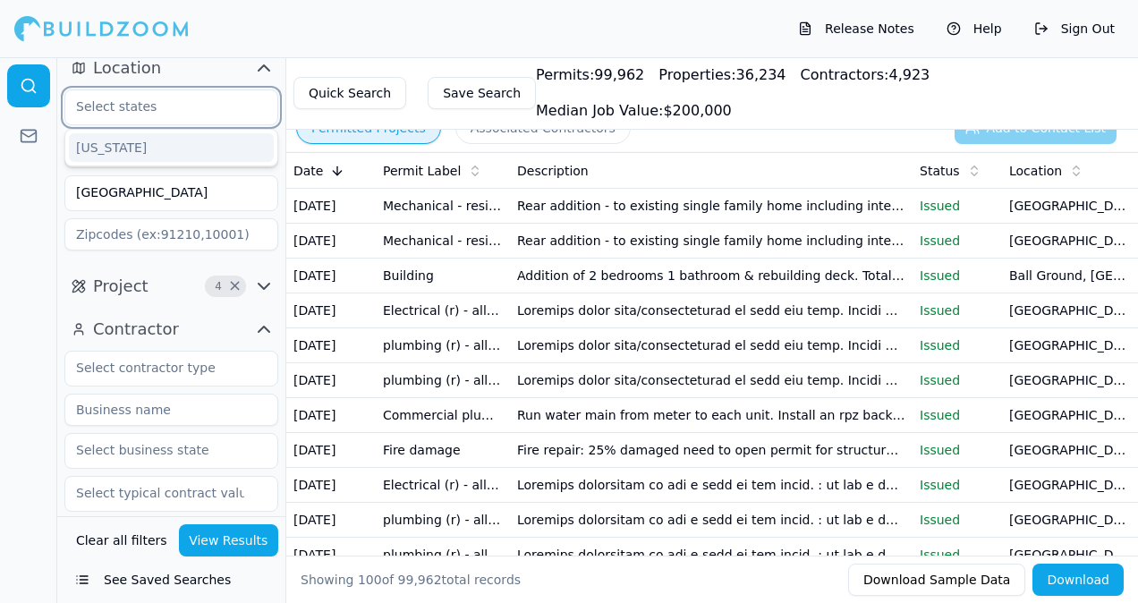
click at [170, 114] on input "text" at bounding box center [160, 106] width 190 height 32
click at [165, 136] on div "[US_STATE]" at bounding box center [171, 147] width 205 height 29
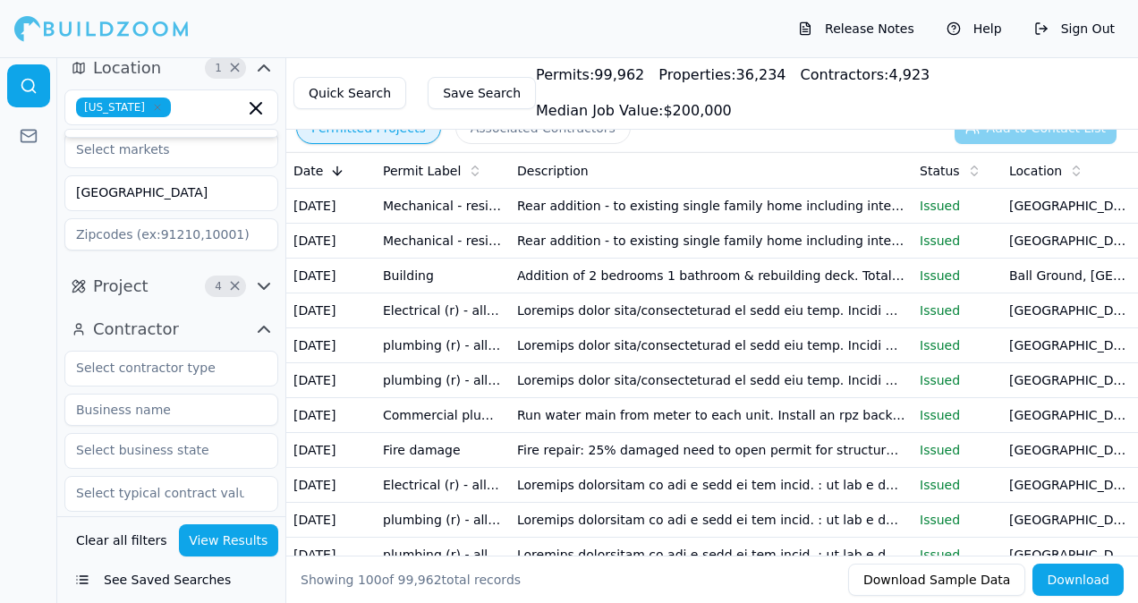
click at [236, 538] on button "View Results" at bounding box center [229, 540] width 100 height 32
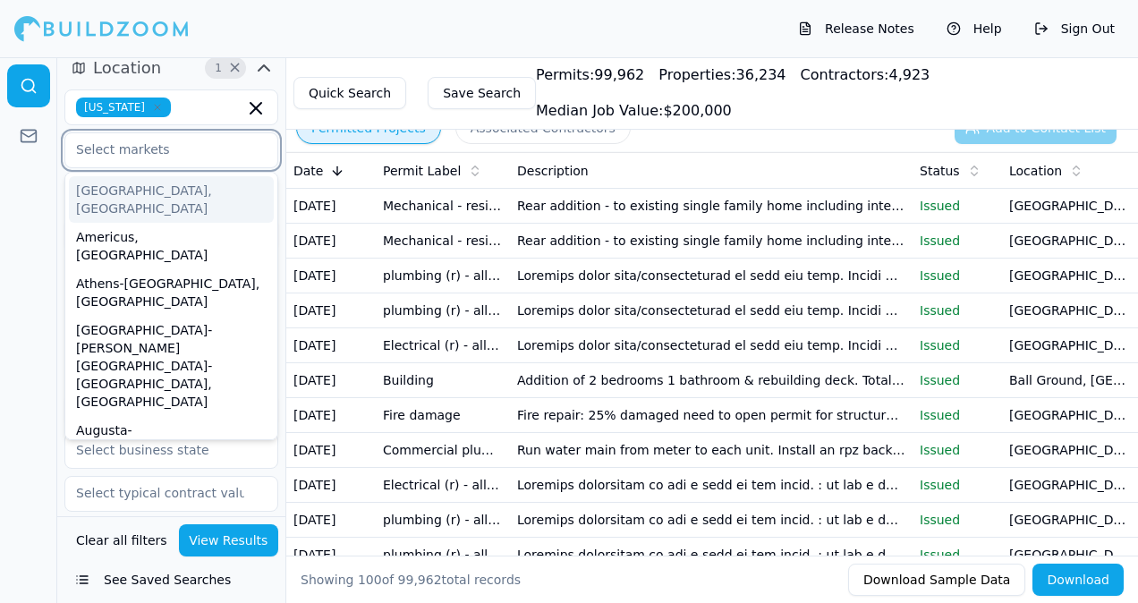
click at [158, 154] on input "text" at bounding box center [160, 149] width 190 height 32
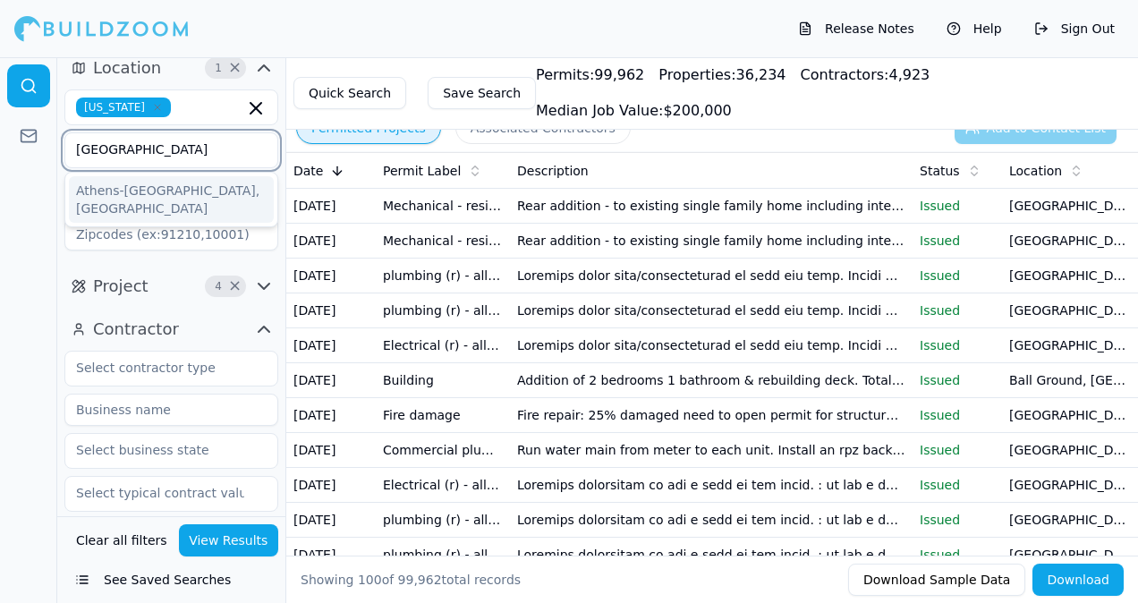
type input "[GEOGRAPHIC_DATA]"
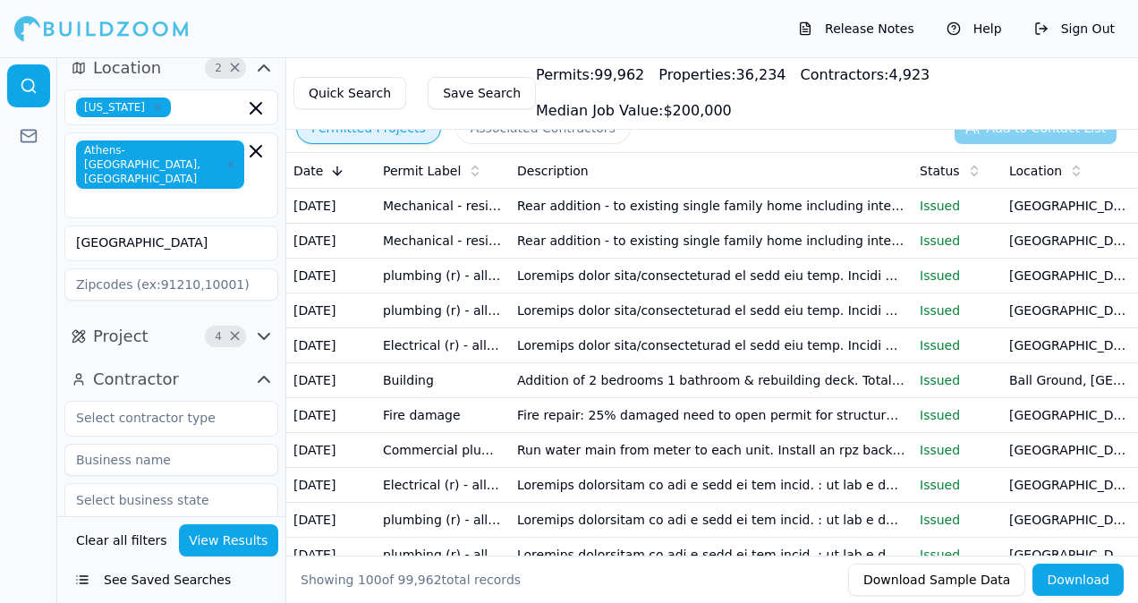
click at [233, 533] on button "View Results" at bounding box center [229, 540] width 100 height 32
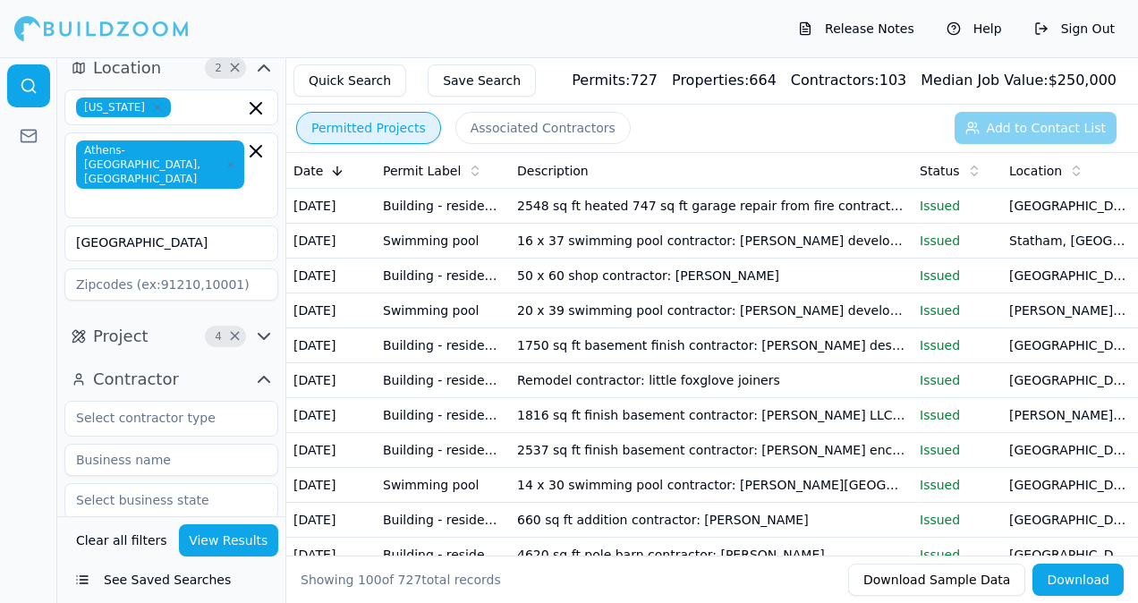
click at [161, 322] on button "Project 4 ×" at bounding box center [171, 336] width 214 height 29
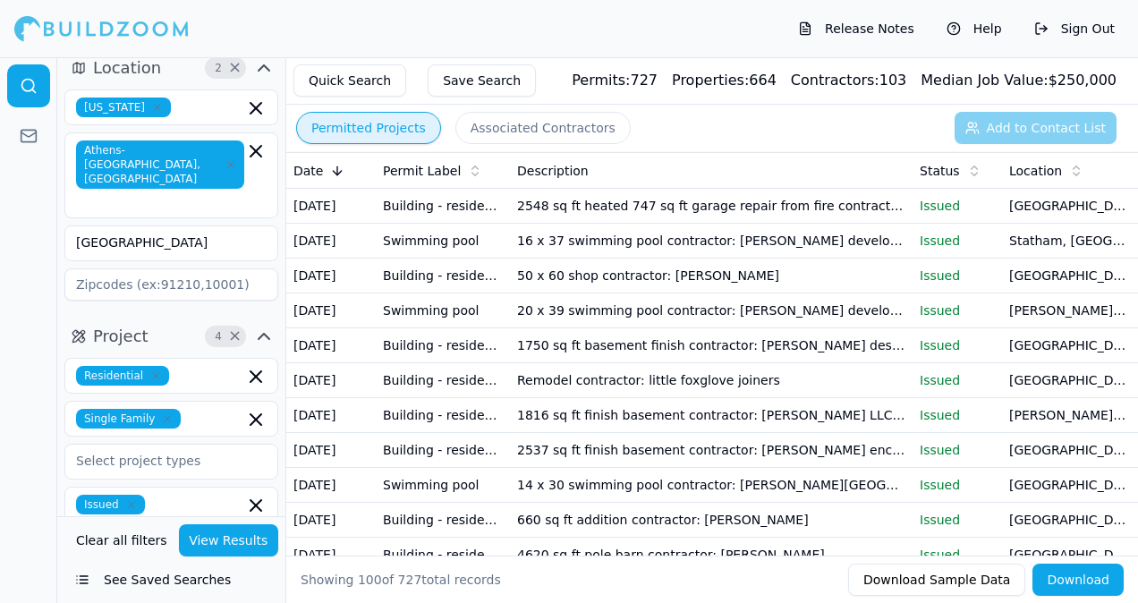
click at [0, 356] on html "Release Notes Help Sign Out Location 2 × Georgia Athens-Clarke County, GA athen…" at bounding box center [569, 301] width 1138 height 603
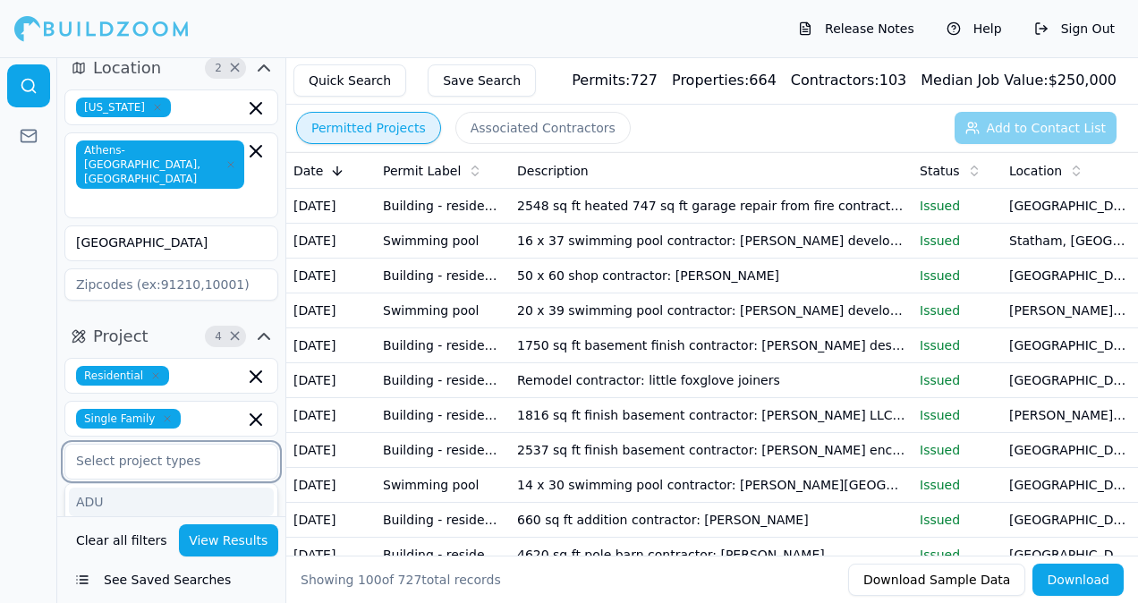
click at [156, 445] on input "text" at bounding box center [160, 461] width 190 height 32
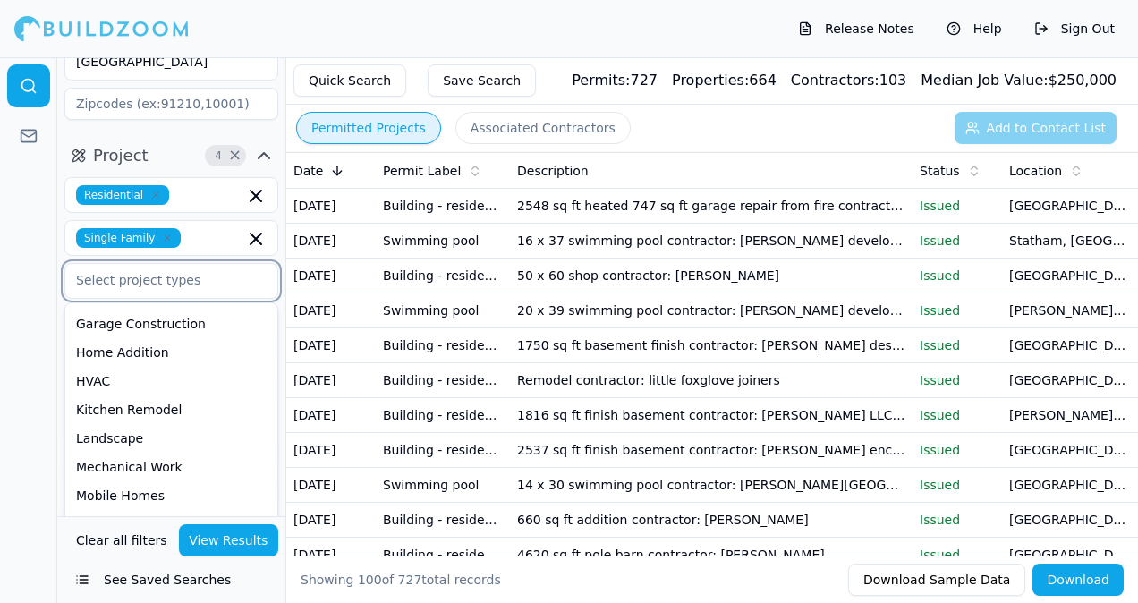
scroll to position [369, 0]
click at [147, 510] on div "New Construction" at bounding box center [171, 524] width 205 height 29
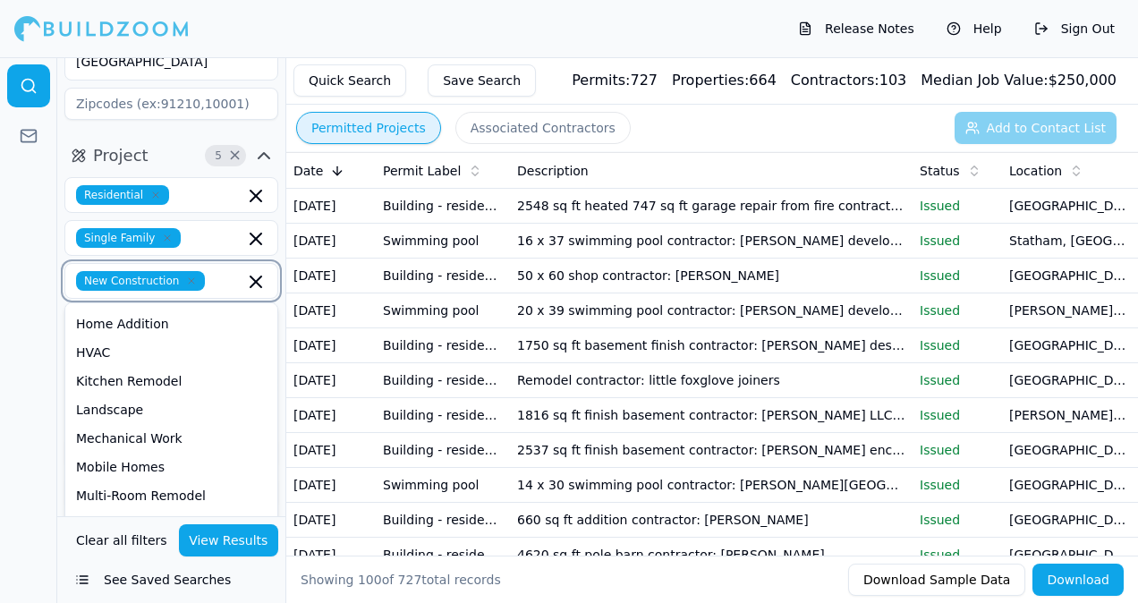
click at [147, 510] on div "Patios" at bounding box center [171, 524] width 205 height 29
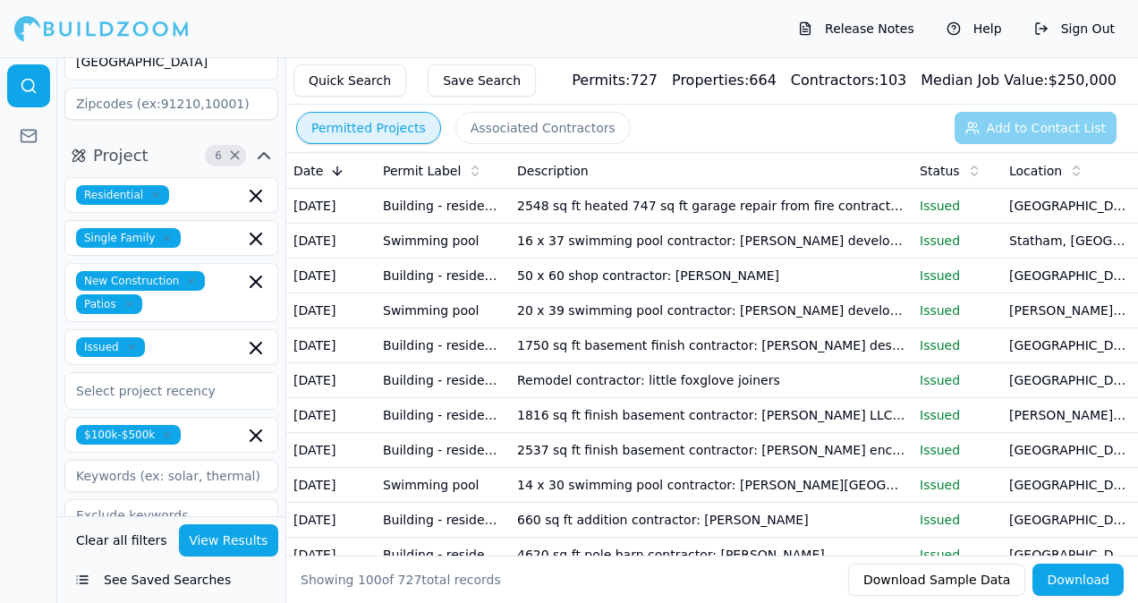
click at [216, 541] on button "View Results" at bounding box center [229, 540] width 100 height 32
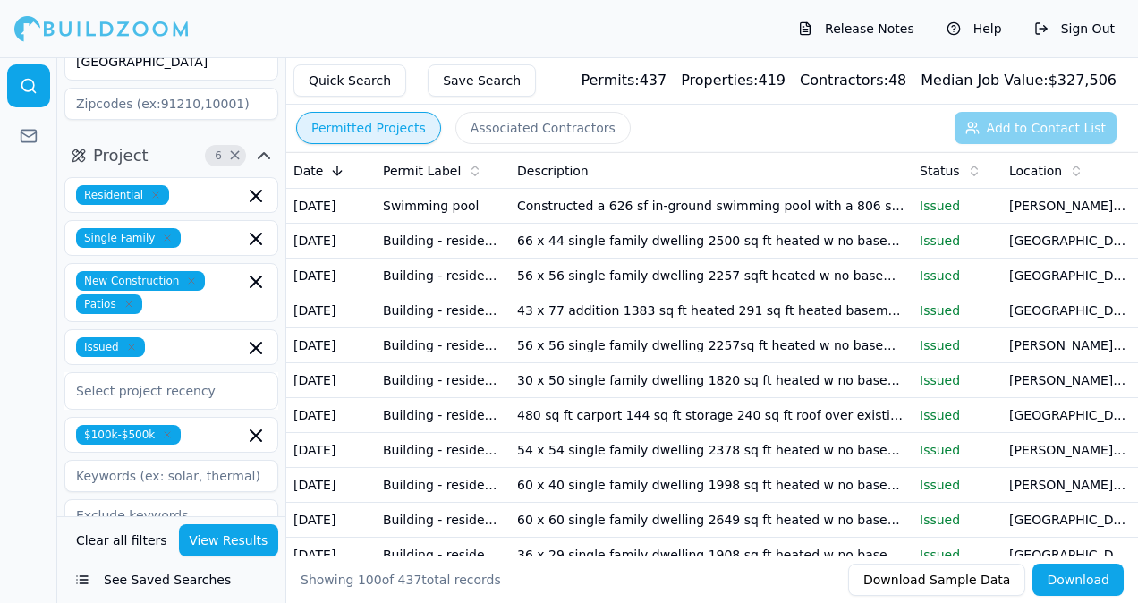
click at [577, 258] on td "66 x 44 single family dwelling 2500 sq ft heated w no basement no garage contra…" at bounding box center [711, 241] width 403 height 35
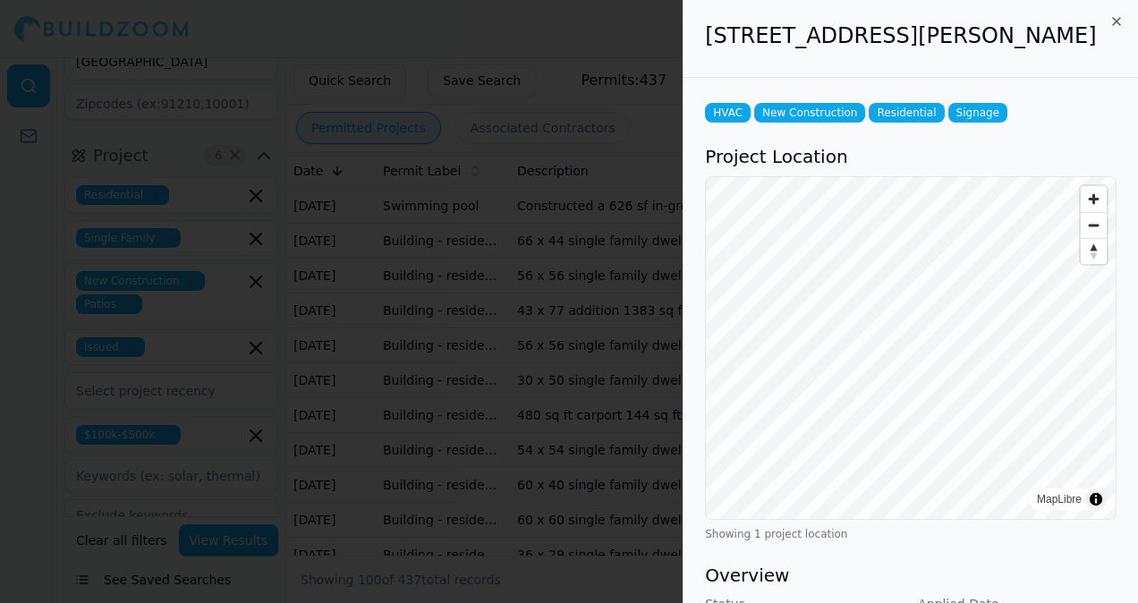
click at [577, 258] on div at bounding box center [569, 301] width 1138 height 603
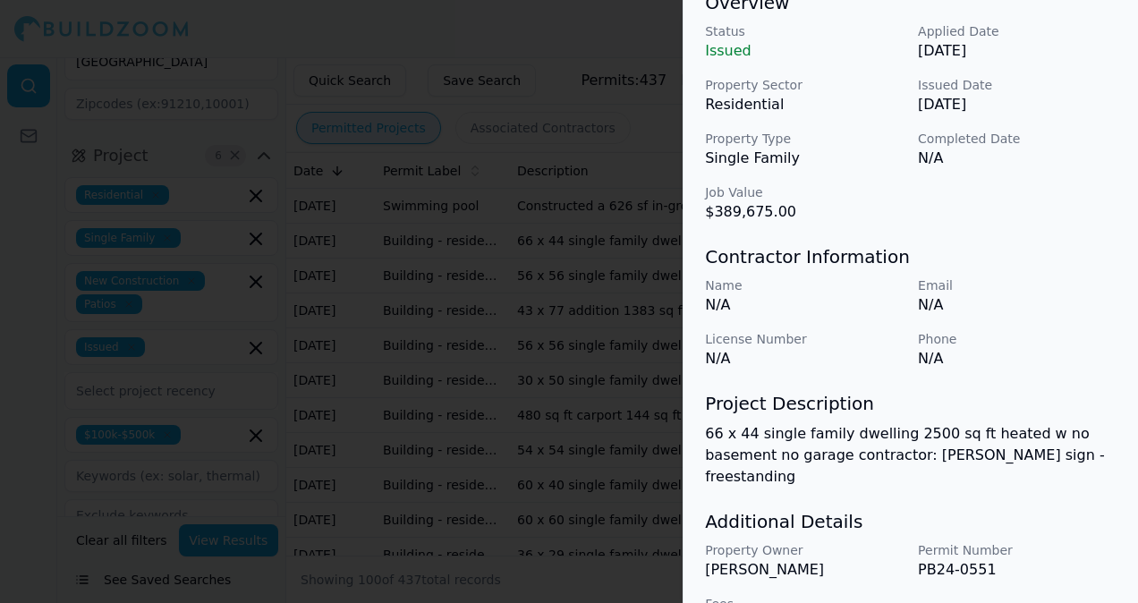
scroll to position [603, 0]
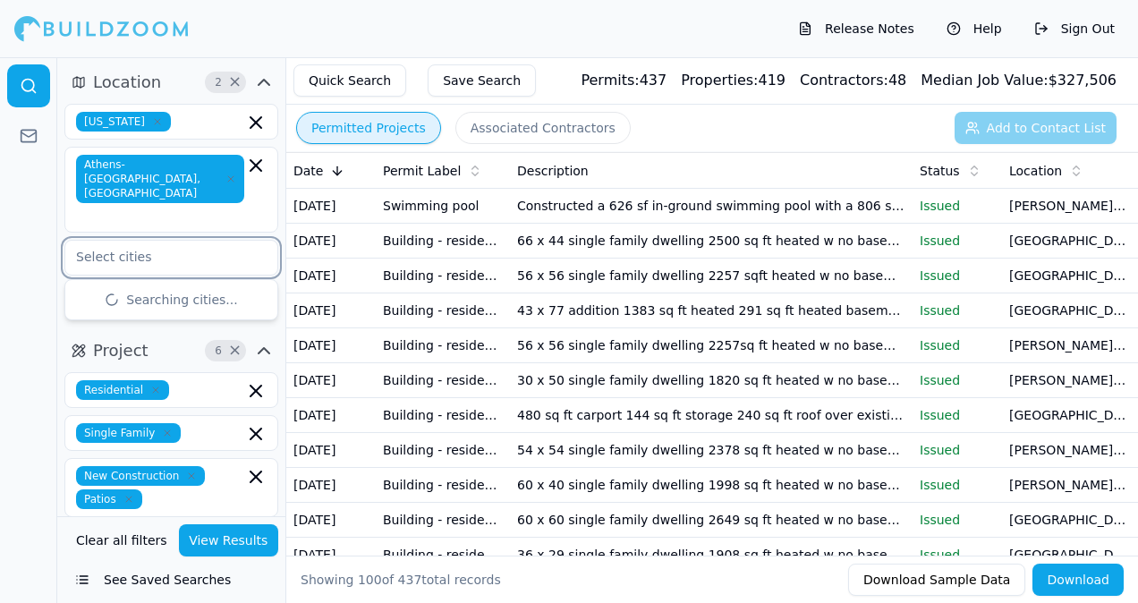
click at [147, 241] on input "text" at bounding box center [160, 257] width 190 height 32
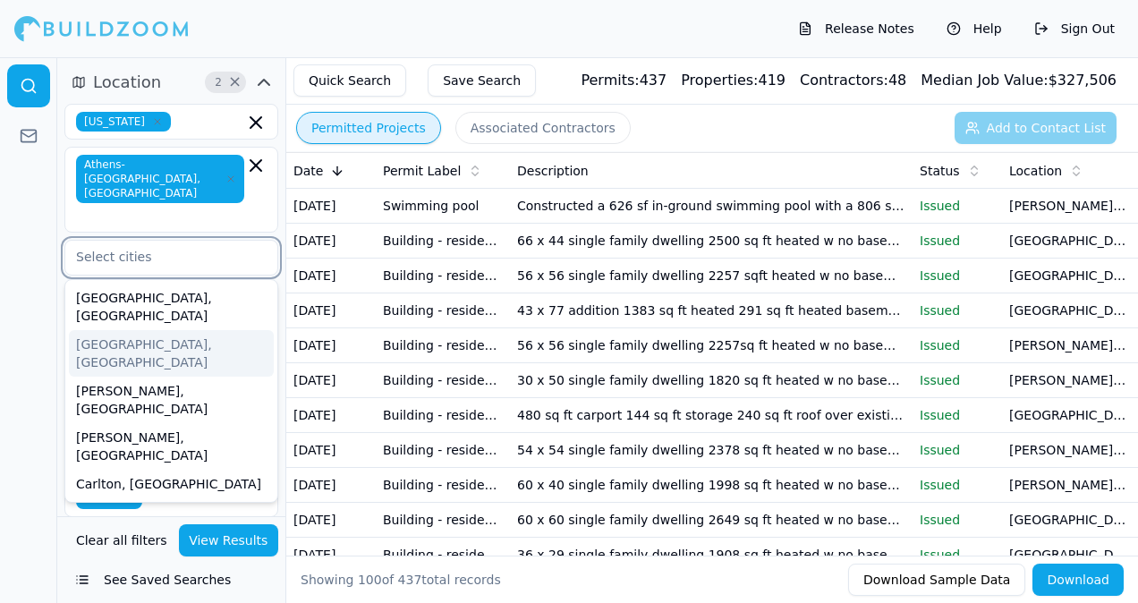
click at [132, 330] on div "[GEOGRAPHIC_DATA], [GEOGRAPHIC_DATA]" at bounding box center [171, 353] width 205 height 47
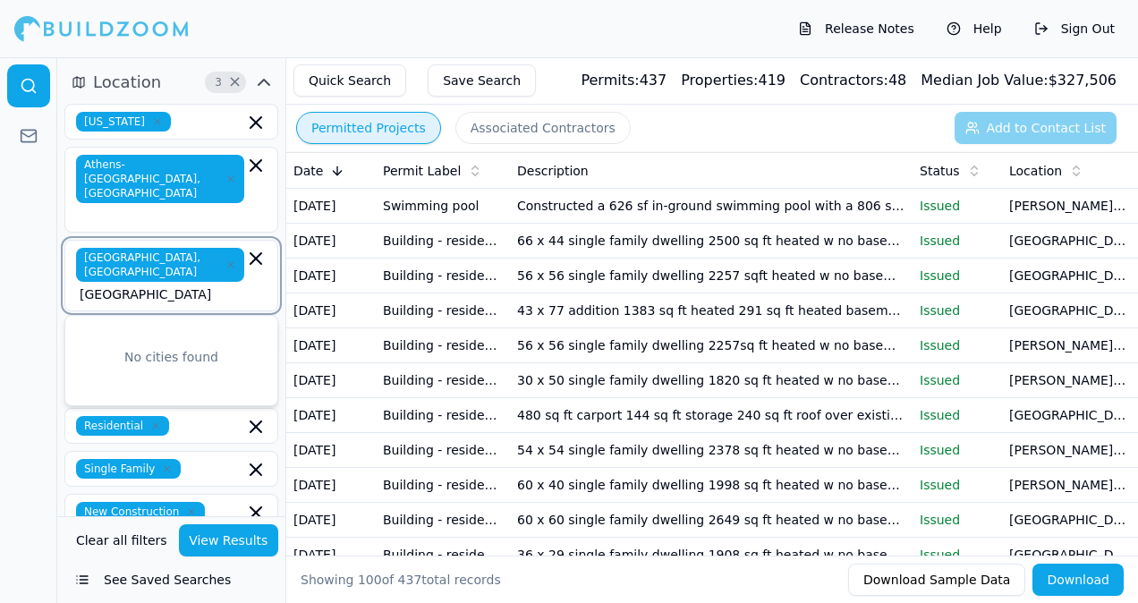
click at [142, 337] on div "No cities found" at bounding box center [171, 356] width 212 height 39
type input "a"
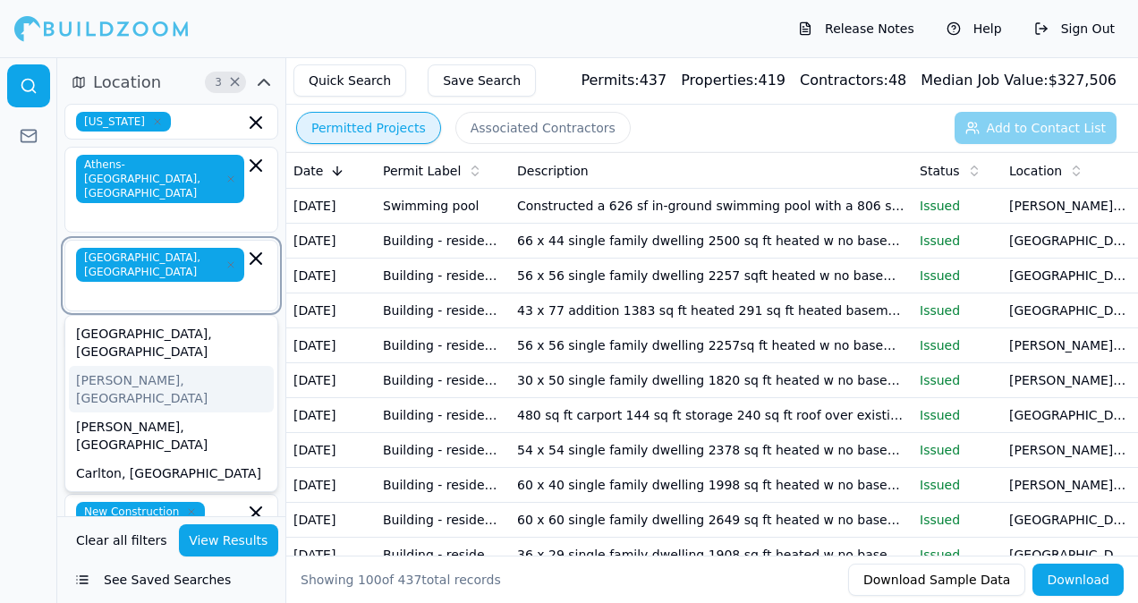
click at [111, 366] on div "[PERSON_NAME], [GEOGRAPHIC_DATA]" at bounding box center [171, 389] width 205 height 47
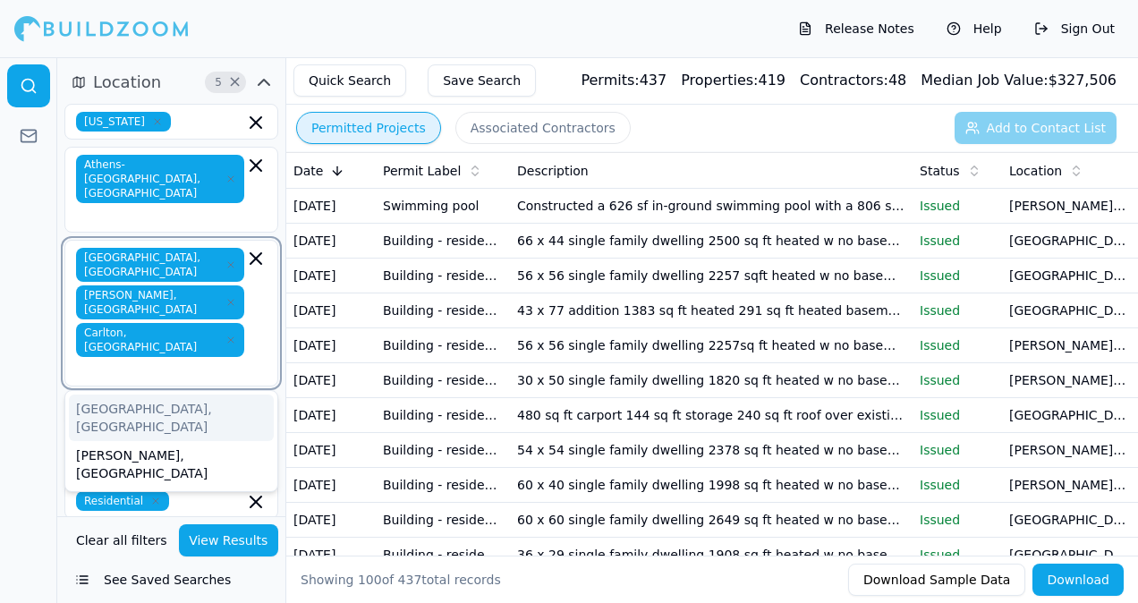
click at [228, 337] on icon "button" at bounding box center [230, 339] width 5 height 5
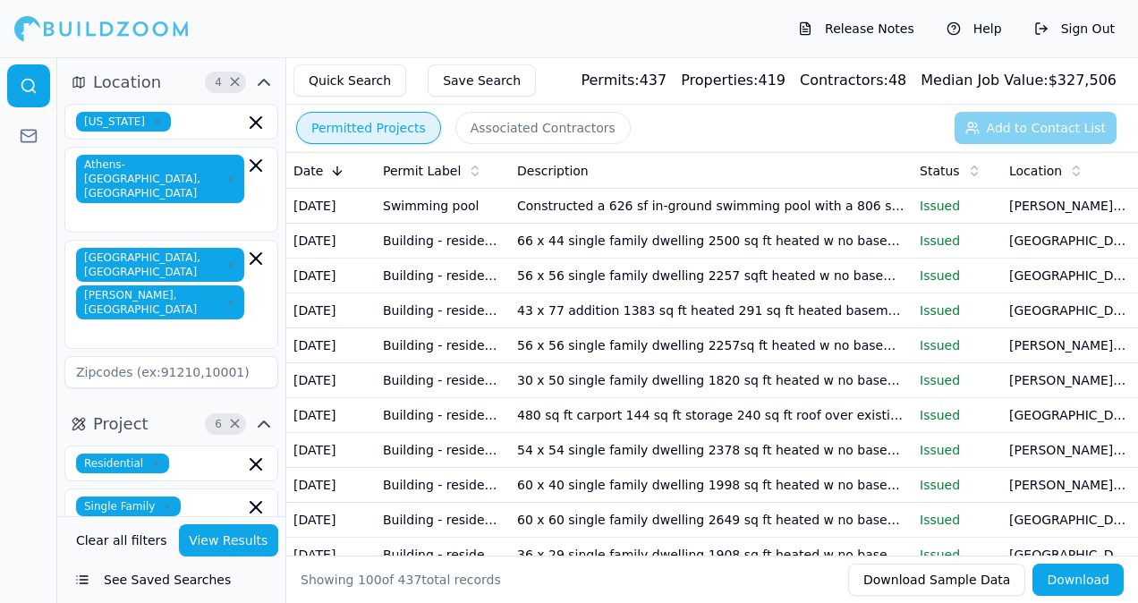
click at [26, 316] on div at bounding box center [28, 330] width 57 height 546
click at [113, 411] on span "Project" at bounding box center [120, 423] width 55 height 25
click at [36, 345] on div at bounding box center [28, 330] width 57 height 546
click at [156, 410] on button "Project 6 ×" at bounding box center [171, 424] width 214 height 29
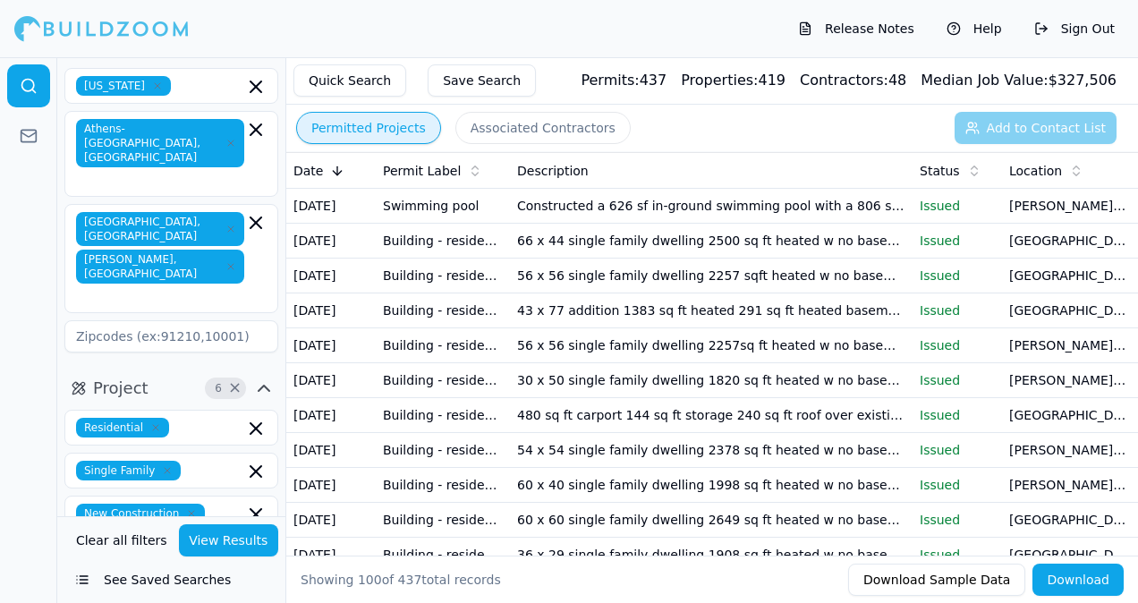
scroll to position [72, 0]
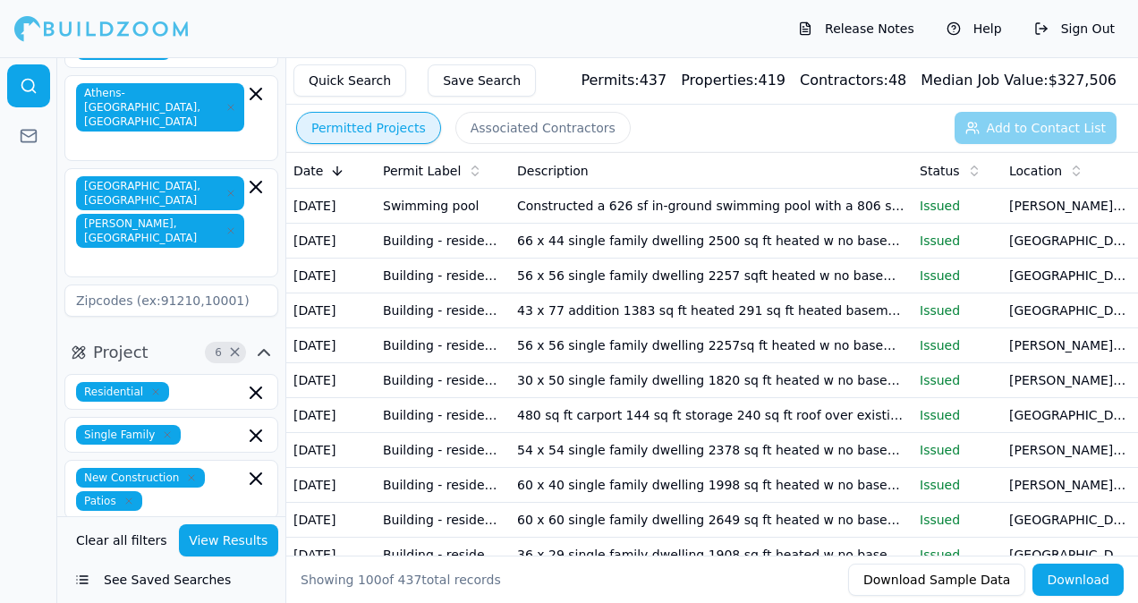
click at [123, 496] on icon "button" at bounding box center [128, 501] width 11 height 11
click at [7, 438] on div at bounding box center [28, 330] width 57 height 546
click at [177, 555] on div at bounding box center [171, 564] width 191 height 18
click at [247, 595] on div "Last 7 Days" at bounding box center [171, 609] width 212 height 29
click at [224, 557] on div at bounding box center [158, 566] width 165 height 18
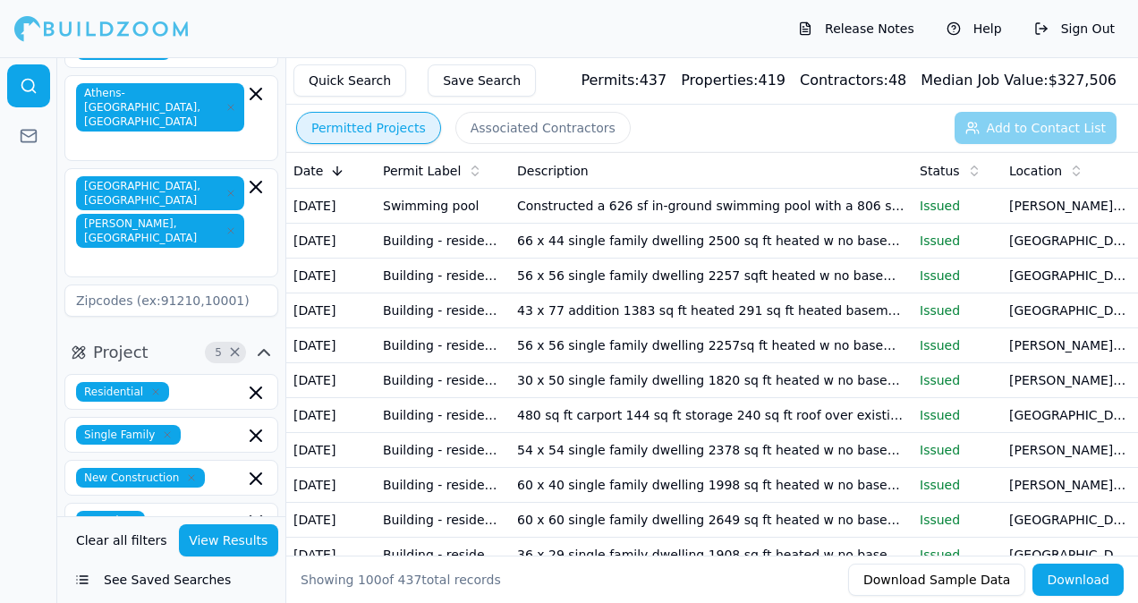
click at [217, 555] on div at bounding box center [171, 564] width 191 height 18
type input "30 days"
click at [151, 595] on div "Last 30 Days" at bounding box center [171, 609] width 212 height 29
click at [50, 537] on div at bounding box center [28, 330] width 57 height 546
click at [225, 544] on button "View Results" at bounding box center [229, 540] width 100 height 32
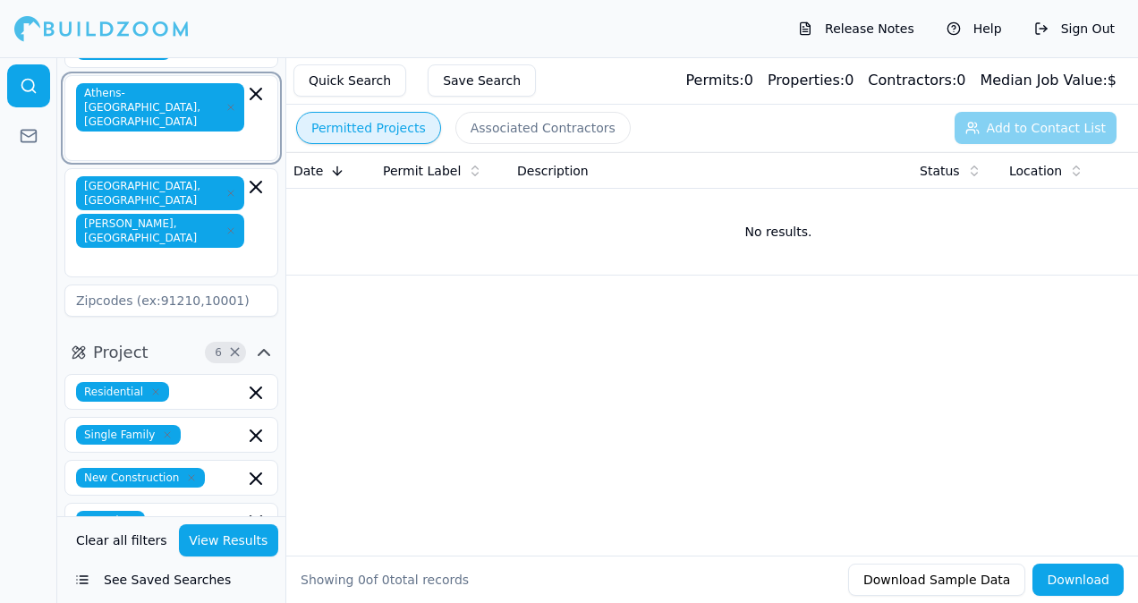
click at [257, 89] on icon "button" at bounding box center [255, 93] width 21 height 21
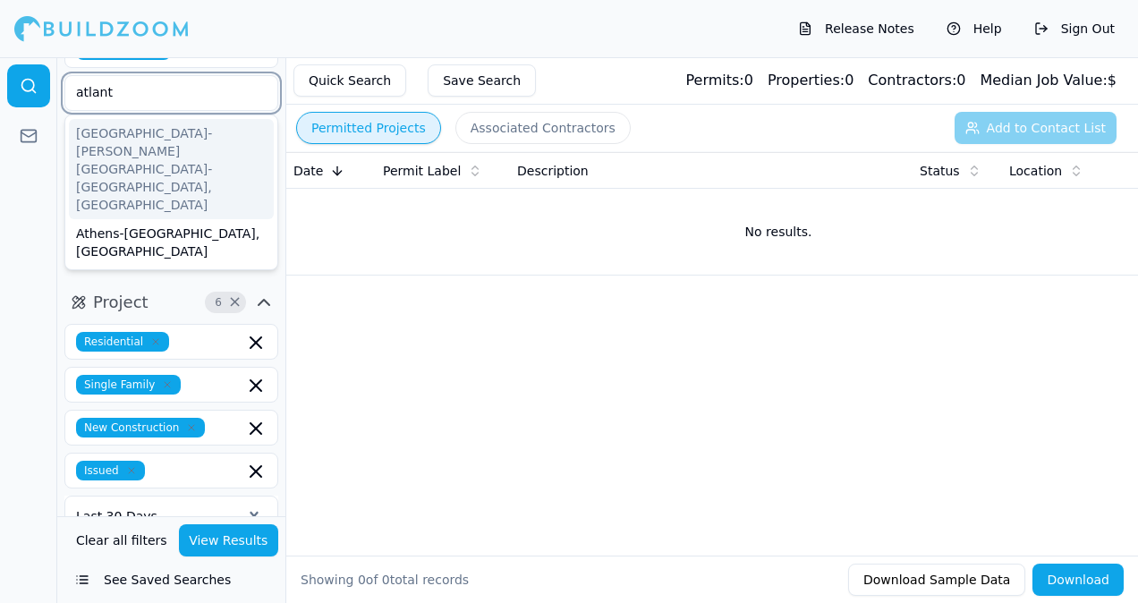
type input "[GEOGRAPHIC_DATA]"
click at [167, 144] on div "[GEOGRAPHIC_DATA]-[PERSON_NAME][GEOGRAPHIC_DATA]-[GEOGRAPHIC_DATA], [GEOGRAPHIC…" at bounding box center [171, 169] width 205 height 100
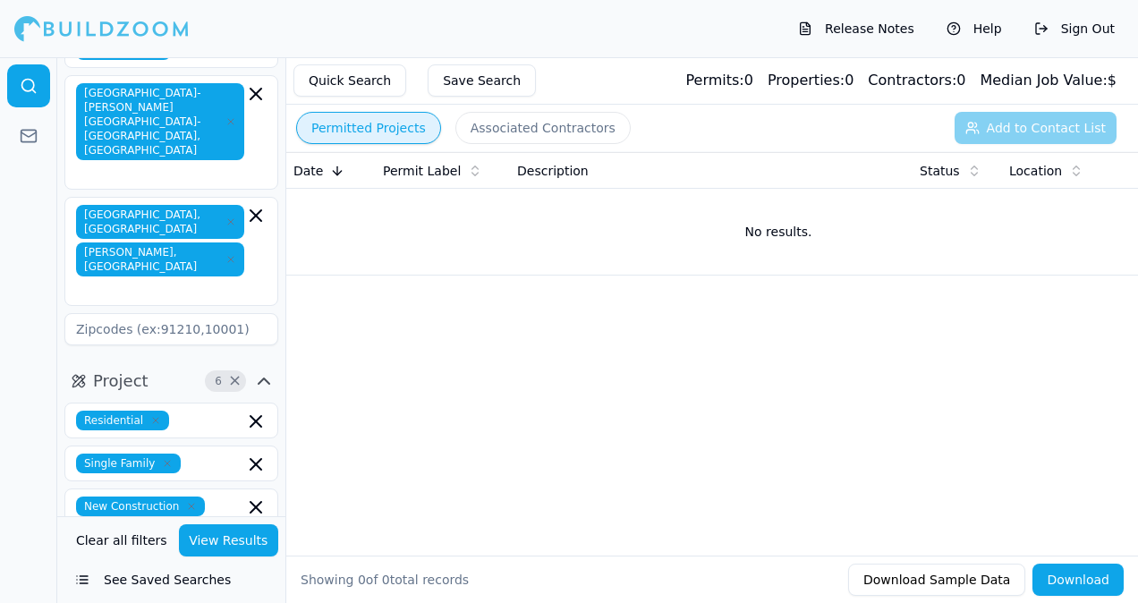
click at [43, 199] on div at bounding box center [28, 330] width 57 height 546
click at [255, 210] on icon "button" at bounding box center [255, 215] width 11 height 11
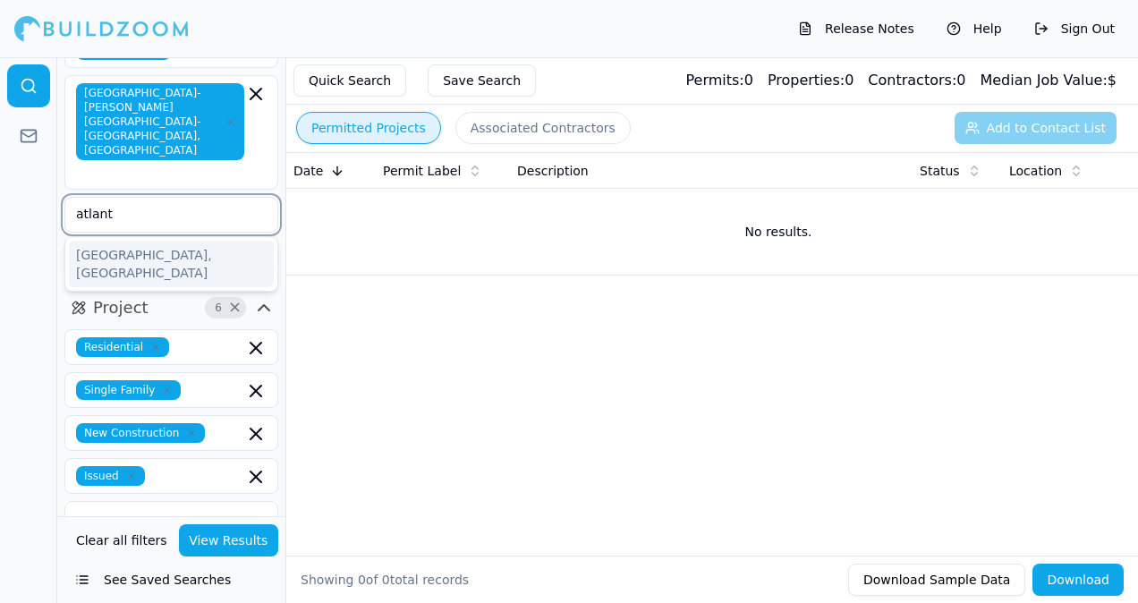
type input "[GEOGRAPHIC_DATA]"
click at [210, 241] on div "[GEOGRAPHIC_DATA], [GEOGRAPHIC_DATA]" at bounding box center [171, 264] width 205 height 47
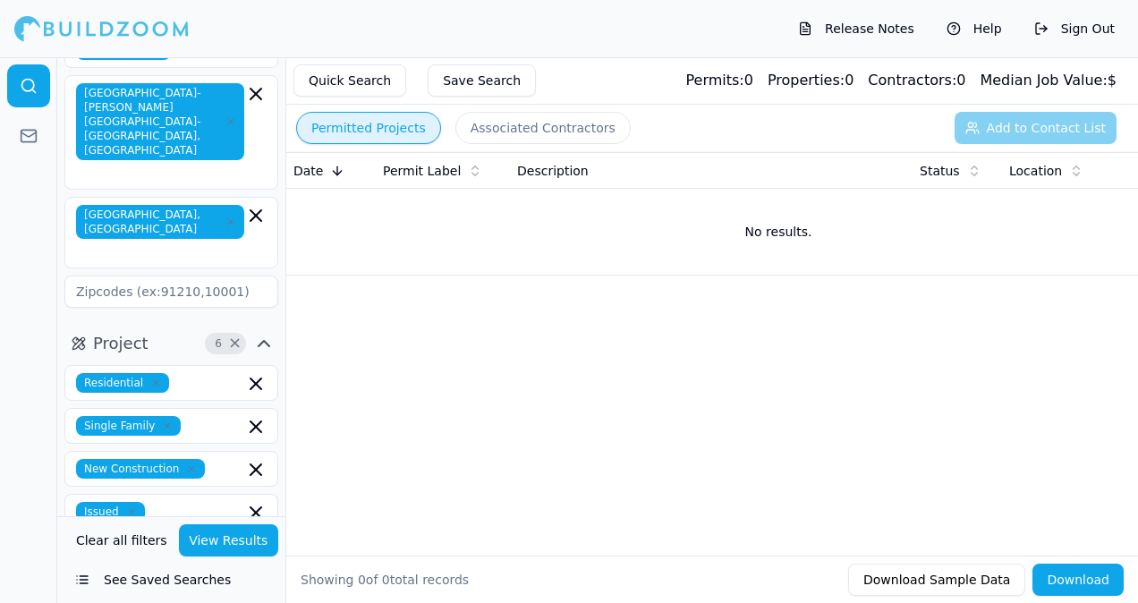
click at [242, 538] on button "View Results" at bounding box center [229, 540] width 100 height 32
click at [1134, 129] on div "Permitted Projects Associated Contractors Add to Contact List" at bounding box center [712, 128] width 852 height 47
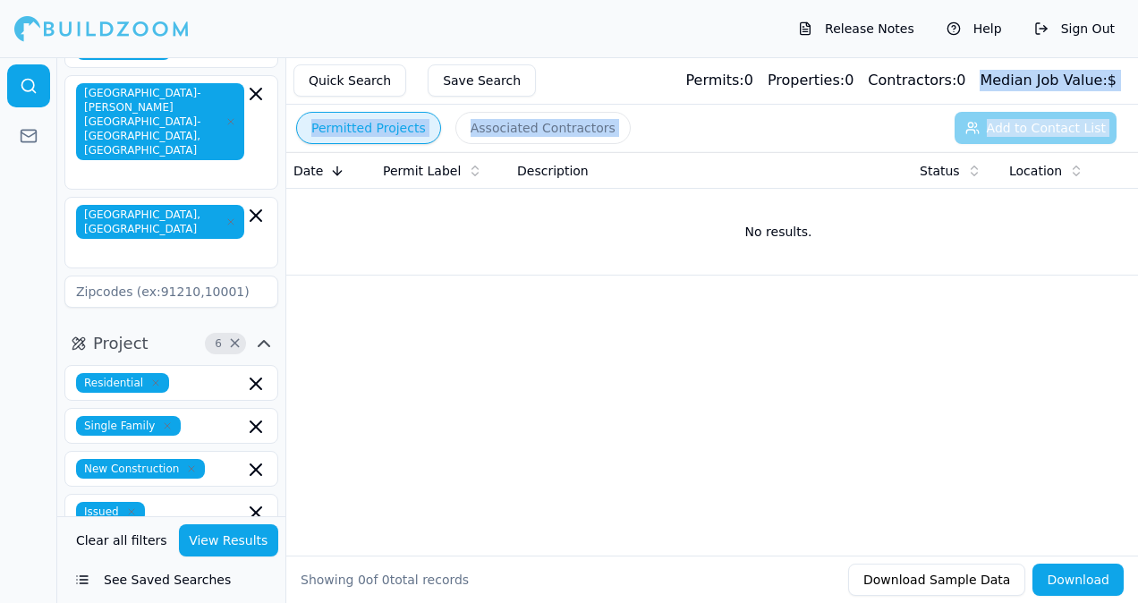
drag, startPoint x: 1134, startPoint y: 129, endPoint x: 1131, endPoint y: 71, distance: 58.2
click at [1131, 57] on main "Quick Search Save Search Permits: 0 Properties: 0 Contractors: 0 Median Job Val…" at bounding box center [740, 57] width 795 height 0
click at [1131, 71] on div "Quick Search Save Search Permits: 0 Properties: 0 Contractors: 0 Median Job Val…" at bounding box center [712, 80] width 852 height 47
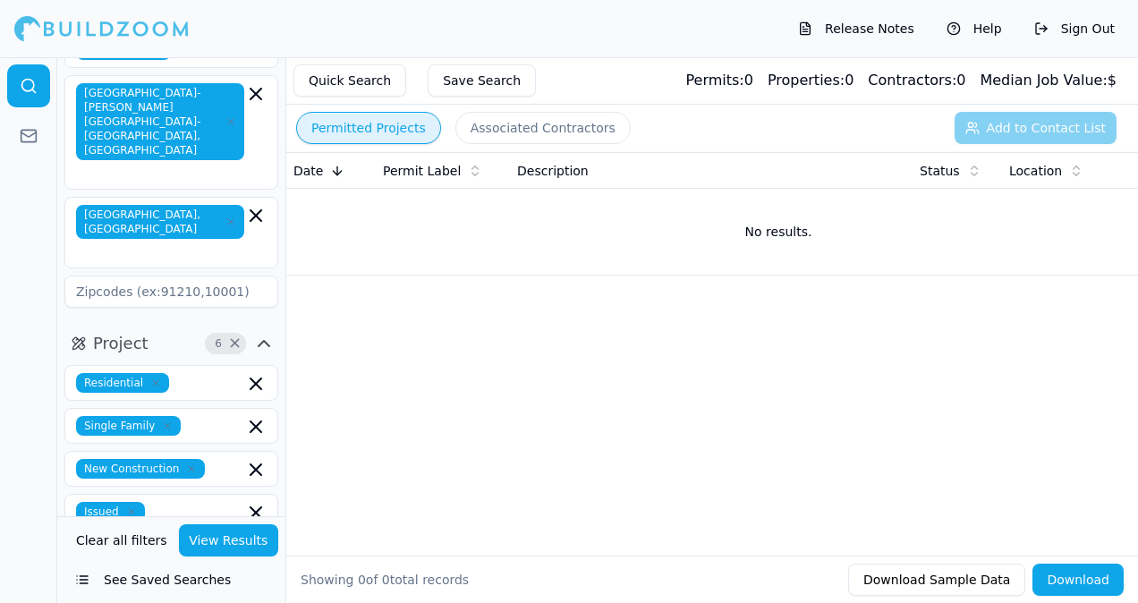
click at [352, 137] on button "Permitted Projects" at bounding box center [368, 128] width 145 height 32
click at [351, 129] on button "Permitted Projects" at bounding box center [368, 128] width 145 height 32
click at [1136, 93] on div "Quick Search Save Search Permits: 0 Properties: 0 Contractors: 0 Median Job Val…" at bounding box center [712, 80] width 852 height 47
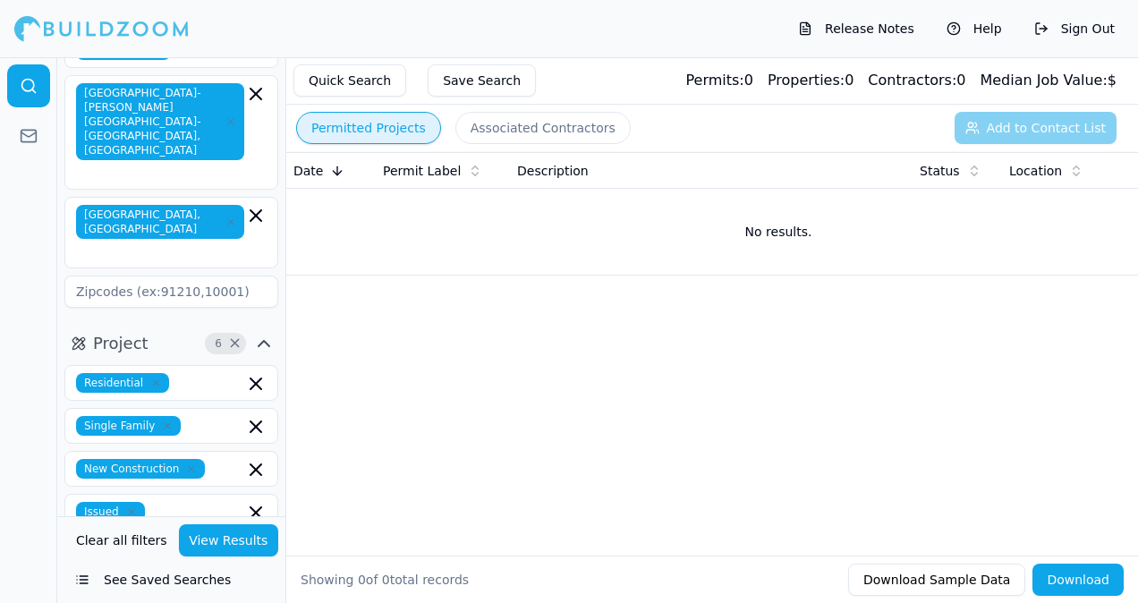
click at [1136, 93] on div "Quick Search Save Search Permits: 0 Properties: 0 Contractors: 0 Median Job Val…" at bounding box center [712, 80] width 852 height 47
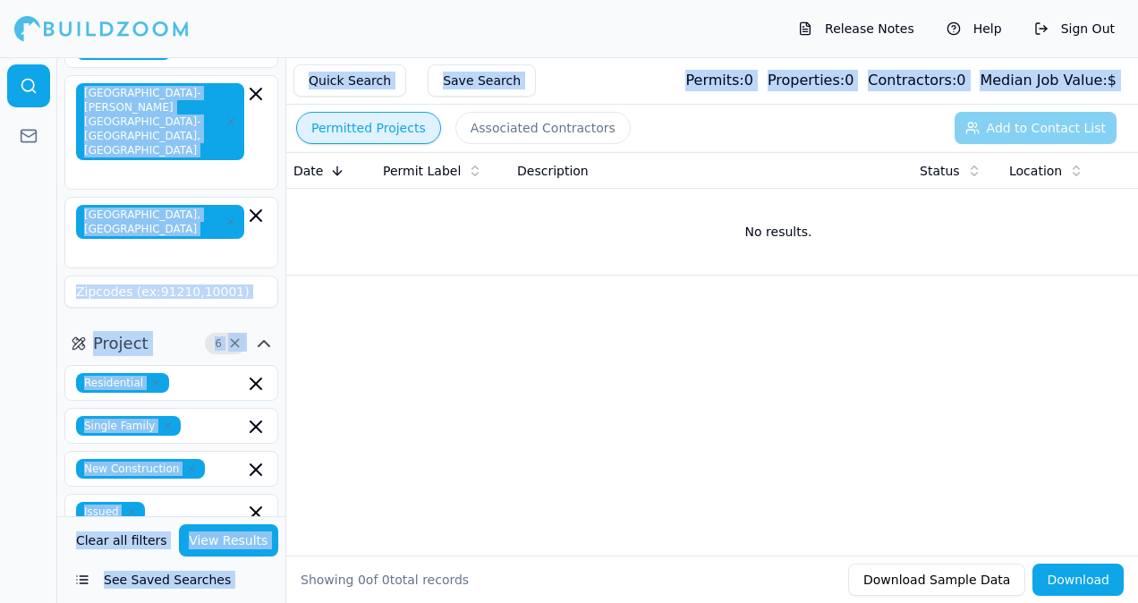
drag, startPoint x: 1136, startPoint y: 93, endPoint x: 562, endPoint y: -57, distance: 593.6
click at [562, 0] on html "Release Notes Help Sign Out Location 3 × [US_STATE] [GEOGRAPHIC_DATA]-[PERSON_N…" at bounding box center [569, 301] width 1138 height 603
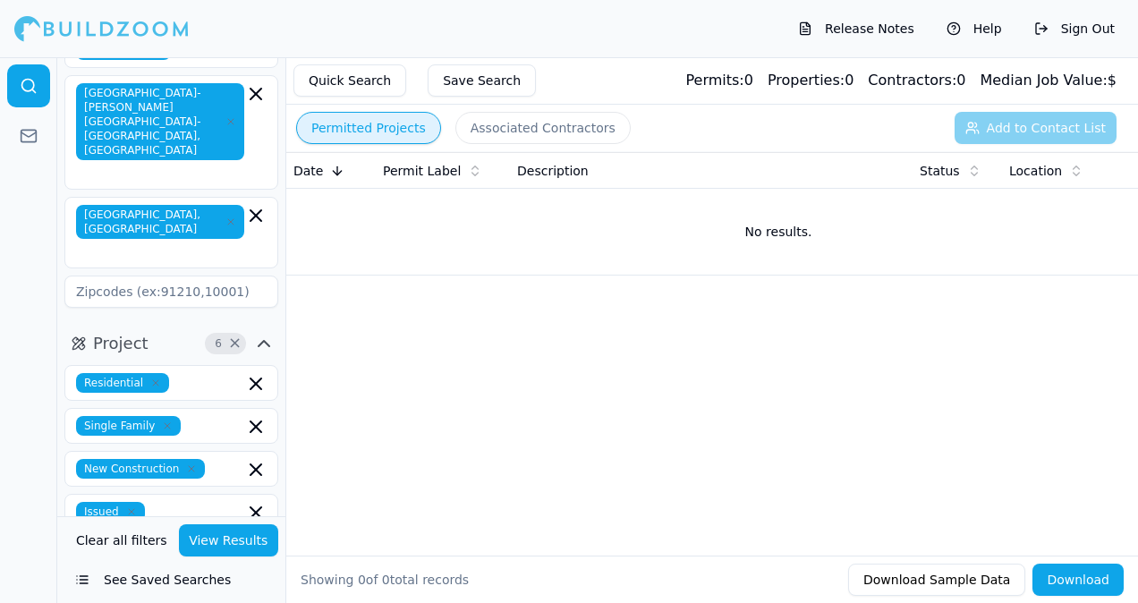
click at [340, 233] on td "No results." at bounding box center [778, 232] width 984 height 86
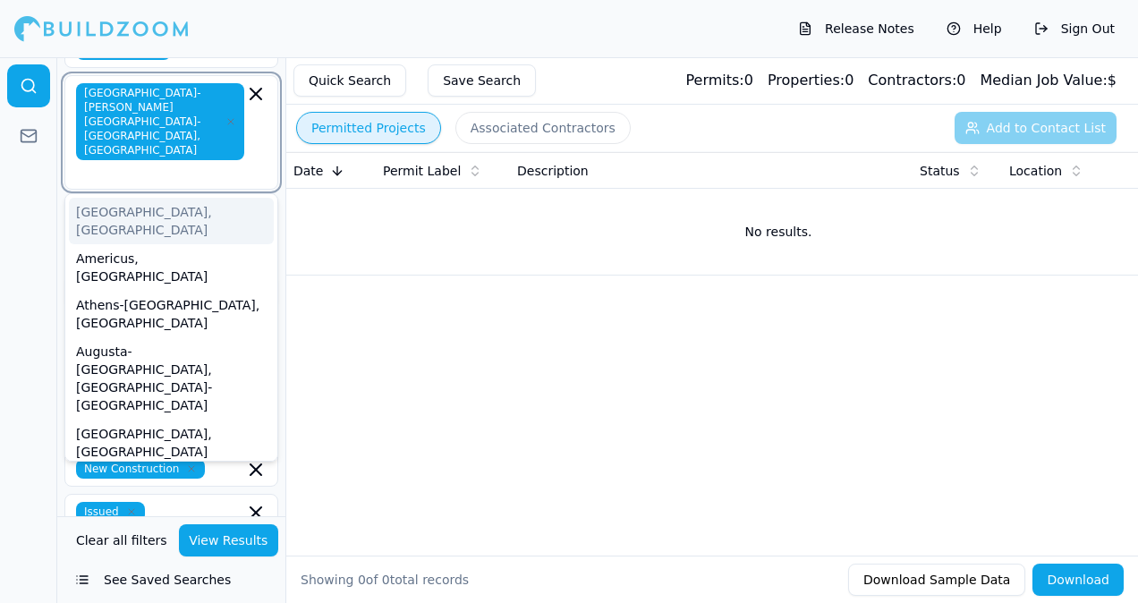
click at [145, 164] on input "text" at bounding box center [162, 173] width 165 height 18
drag, startPoint x: 144, startPoint y: 131, endPoint x: 125, endPoint y: 118, distance: 22.6
click at [125, 118] on div "[GEOGRAPHIC_DATA]-[PERSON_NAME][GEOGRAPHIC_DATA]-[GEOGRAPHIC_DATA], [GEOGRAPHIC…" at bounding box center [171, 132] width 191 height 98
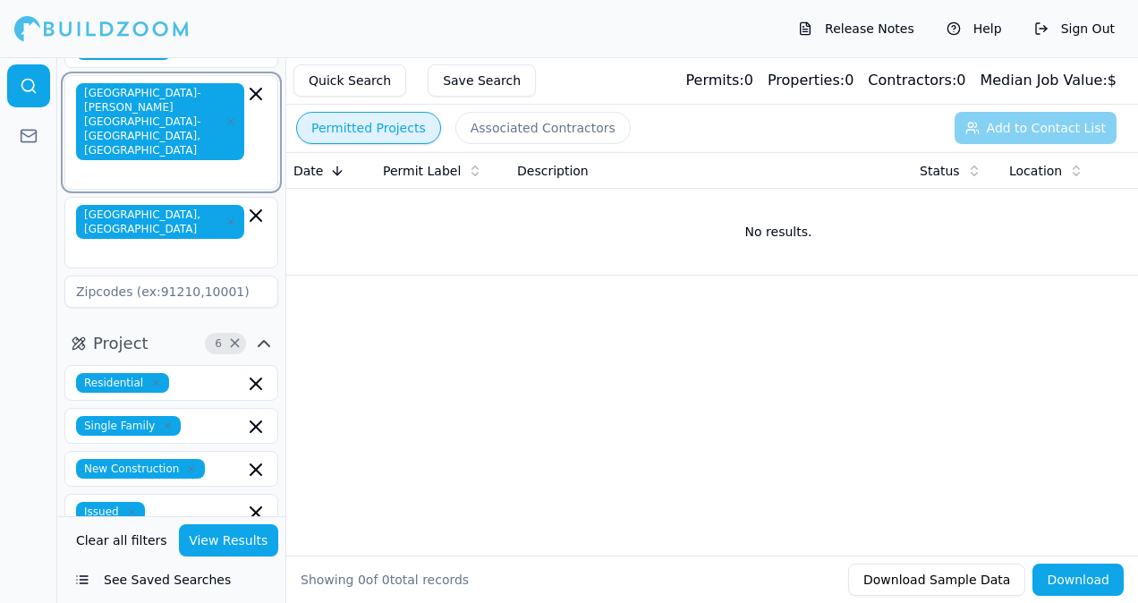
click at [247, 92] on icon "button" at bounding box center [255, 93] width 21 height 21
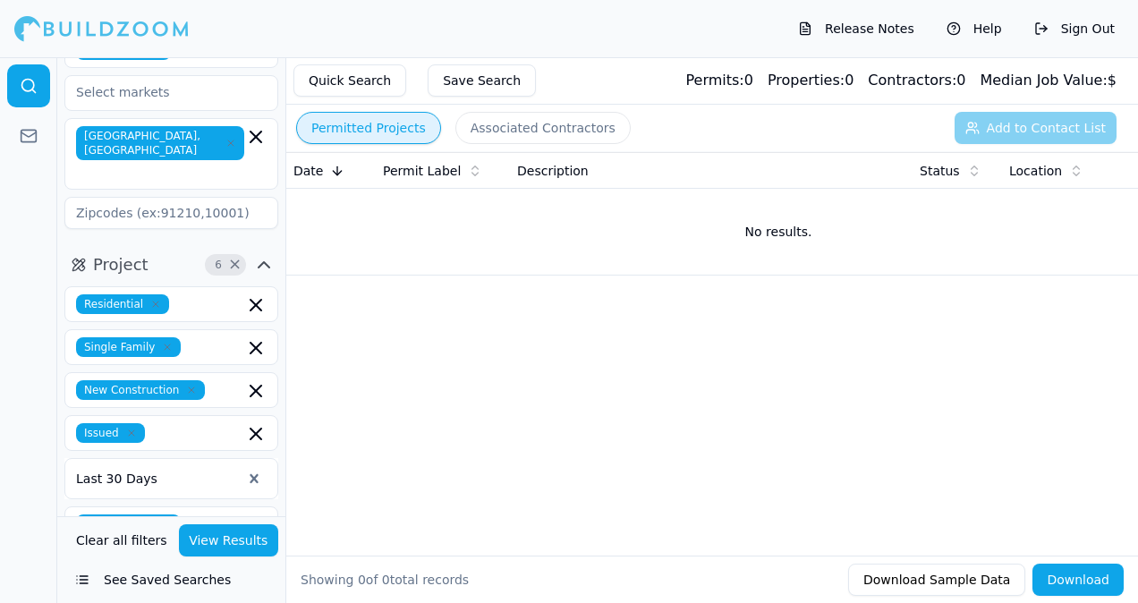
click at [1134, 24] on div "Release Notes Help Sign Out" at bounding box center [569, 28] width 1138 height 57
click at [583, 62] on div "Quick Search Save Search Permits: 0 Properties: 0 Contractors: 0 Median Job Val…" at bounding box center [712, 80] width 852 height 47
